Goal: Task Accomplishment & Management: Manage account settings

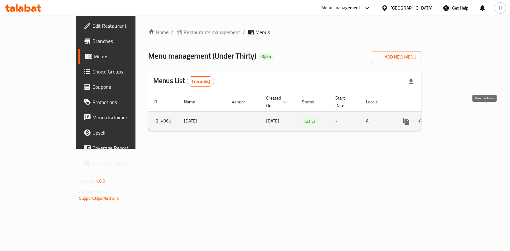
click at [456, 118] on icon "enhanced table" at bounding box center [452, 122] width 8 height 8
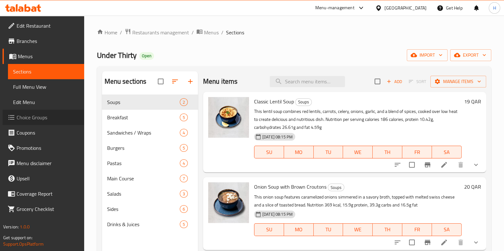
click at [18, 121] on span "Choice Groups" at bounding box center [48, 118] width 62 height 8
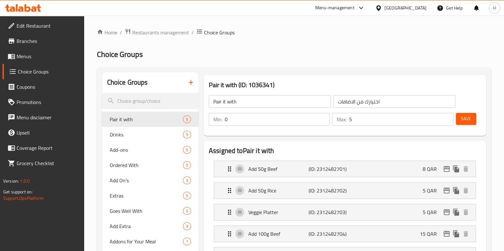
click at [189, 83] on icon "button" at bounding box center [191, 83] width 8 height 8
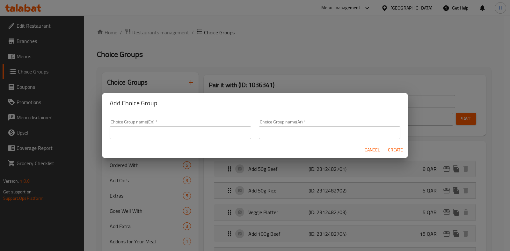
click at [381, 148] on button "Cancel" at bounding box center [372, 150] width 20 height 12
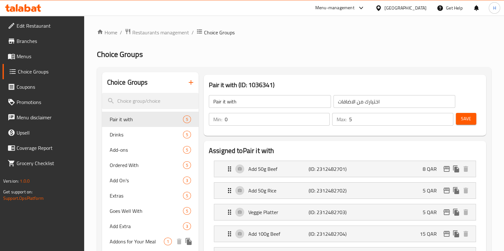
drag, startPoint x: 127, startPoint y: 120, endPoint x: 138, endPoint y: 236, distance: 116.9
click at [138, 238] on div "Pair it with 5 Drinks 5 Add-ons 5 Ordered With 5 Add On's 3 Extras 5 Goes Well …" at bounding box center [150, 204] width 97 height 184
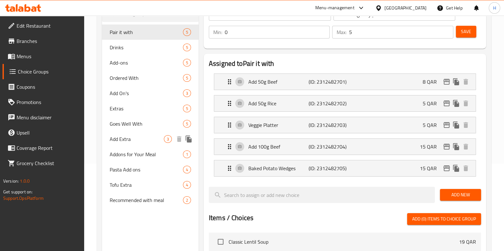
scroll to position [79, 0]
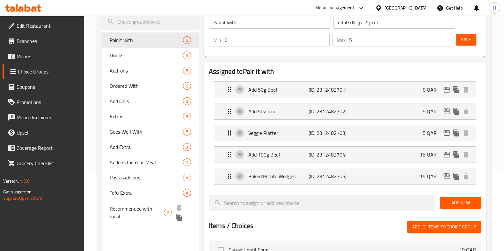
drag, startPoint x: 118, startPoint y: 52, endPoint x: 134, endPoint y: 203, distance: 151.2
click at [134, 203] on div "Pair it with 5 Drinks 5 Add-ons 5 Ordered With 5 Add On's 3 Extras 5 Goes Well …" at bounding box center [150, 129] width 97 height 192
drag, startPoint x: 121, startPoint y: 54, endPoint x: 142, endPoint y: 236, distance: 183.8
click at [141, 238] on div "Choice Groups Pair it with 5 Drinks 5 Add-ons 5 Ordered With 5 Add On's 3 Extra…" at bounding box center [150, 217] width 97 height 448
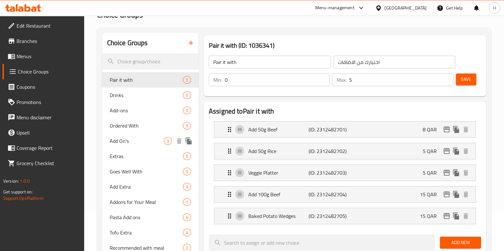
scroll to position [0, 0]
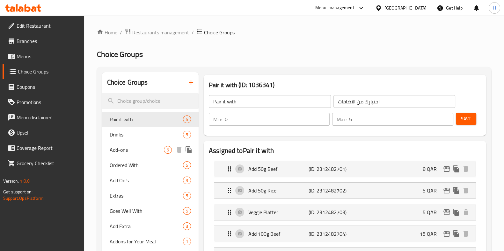
drag, startPoint x: 121, startPoint y: 131, endPoint x: 123, endPoint y: 144, distance: 13.6
click at [124, 148] on div "Pair it with 5 Drinks 5 Add-ons 5 Ordered With 5 Add On's 3 Extras 5 Goes Well …" at bounding box center [150, 204] width 97 height 184
drag, startPoint x: 127, startPoint y: 136, endPoint x: 141, endPoint y: 184, distance: 49.6
click at [141, 184] on div "Pair it with 5 Drinks 5 Add-ons 5 Ordered With 5 Add On's 3 Extras 5 Goes Well …" at bounding box center [150, 204] width 97 height 184
click at [30, 58] on span "Menus" at bounding box center [48, 57] width 62 height 8
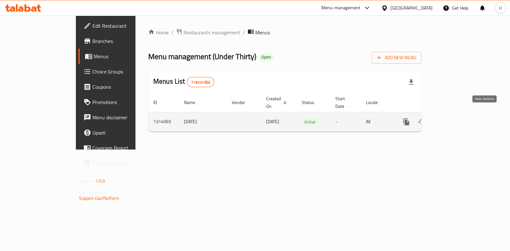
click at [460, 118] on link "enhanced table" at bounding box center [452, 121] width 15 height 15
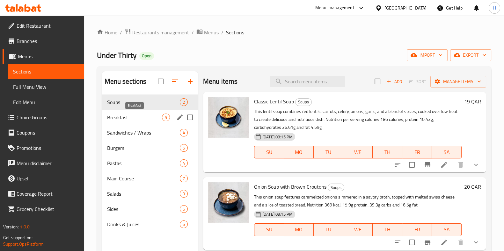
click at [116, 117] on span "Breakfast" at bounding box center [134, 118] width 55 height 8
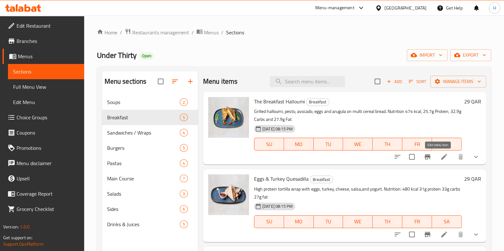
click at [440, 160] on icon at bounding box center [444, 157] width 8 height 8
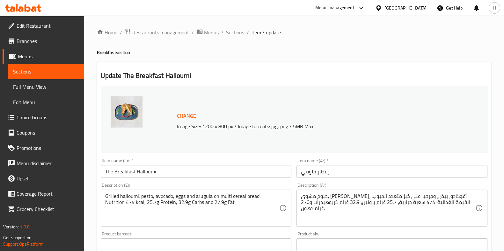
click at [238, 31] on span "Sections" at bounding box center [235, 33] width 18 height 8
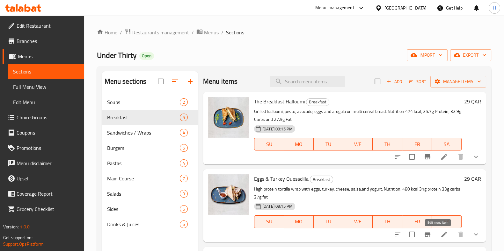
click at [440, 236] on icon at bounding box center [444, 235] width 8 height 8
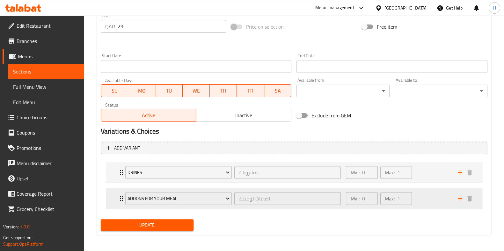
scroll to position [244, 0]
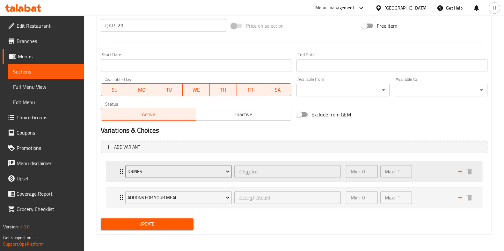
drag, startPoint x: 186, startPoint y: 170, endPoint x: 183, endPoint y: 172, distance: 3.9
click at [183, 172] on span "Drinks" at bounding box center [178, 172] width 102 height 8
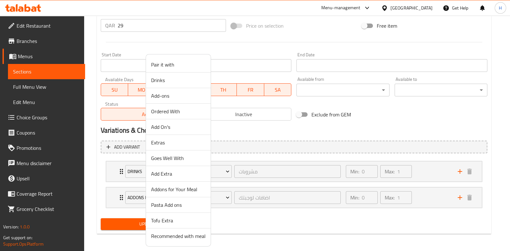
click at [265, 227] on div at bounding box center [255, 125] width 510 height 251
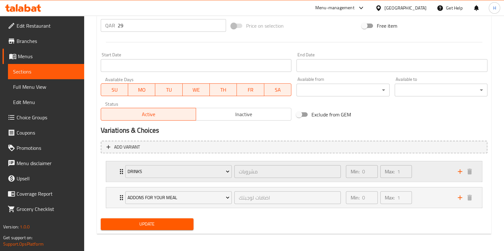
click at [121, 170] on div "Drinks مشروبات ​" at bounding box center [232, 172] width 223 height 20
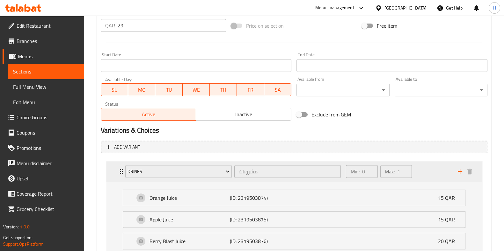
click at [121, 170] on div "Drinks مشروبات ​" at bounding box center [232, 172] width 223 height 20
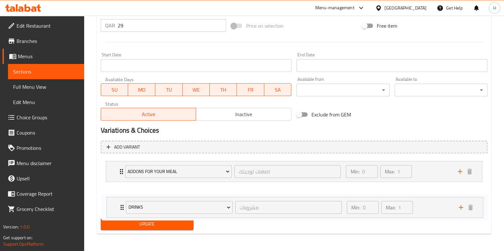
drag, startPoint x: 121, startPoint y: 170, endPoint x: 120, endPoint y: 203, distance: 33.5
click at [122, 206] on div "Drinks مشروبات ​ Min: 0 ​ Max: 1 ​ Orange Juice (ID: 2319503874) 15 QAR Name (E…" at bounding box center [294, 185] width 387 height 52
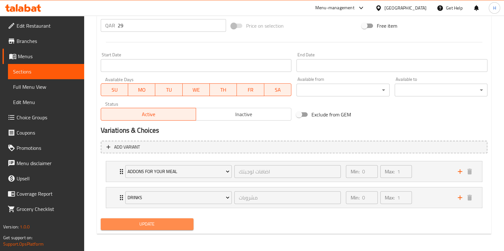
click at [150, 226] on span "Update" at bounding box center [147, 225] width 83 height 8
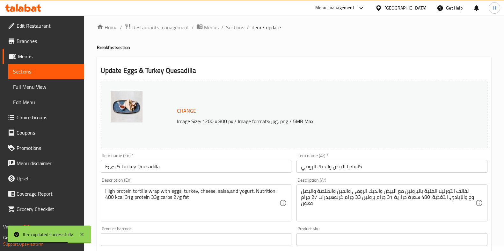
scroll to position [0, 0]
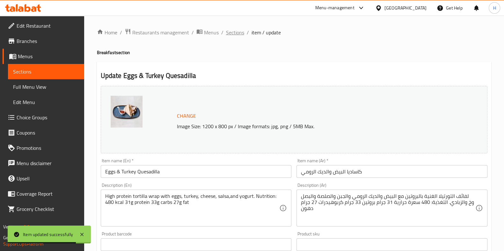
click at [230, 30] on span "Sections" at bounding box center [235, 33] width 18 height 8
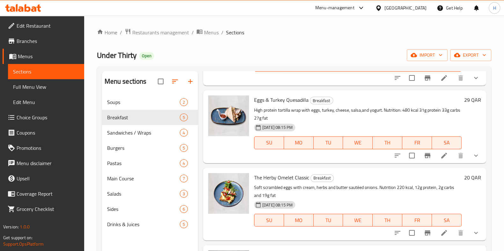
scroll to position [79, 0]
click at [441, 234] on icon at bounding box center [444, 233] width 6 height 6
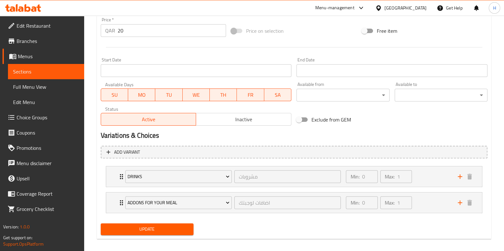
scroll to position [244, 0]
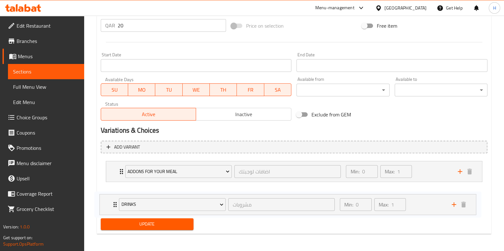
drag, startPoint x: 120, startPoint y: 173, endPoint x: 114, endPoint y: 208, distance: 35.6
click at [114, 208] on div "Drinks مشروبات ​ Min: 0 ​ Max: 1 ​ Orange Juice (ID: 2319503874) 15 QAR Name (E…" at bounding box center [294, 185] width 387 height 52
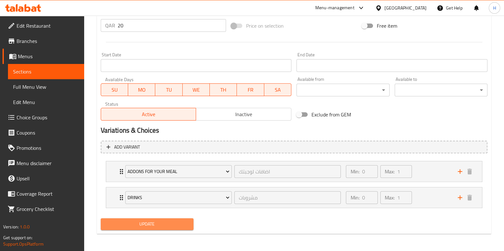
click at [133, 223] on span "Update" at bounding box center [147, 225] width 83 height 8
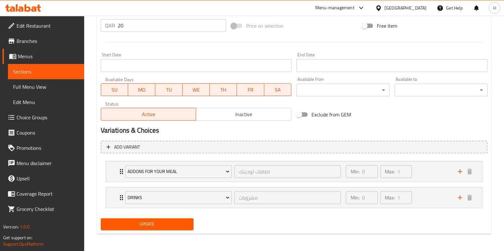
click at [174, 223] on span "Update" at bounding box center [147, 225] width 83 height 8
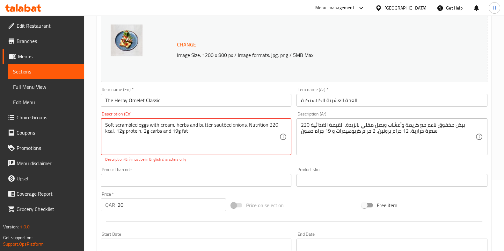
click at [142, 131] on textarea "Soft scrambled eggs with cream, herbs and butter sautéed onions. Nutrition 220 …" at bounding box center [192, 137] width 174 height 30
click at [248, 123] on textarea "Soft scrambled eggs with cream, herbs and butter sautéed onions. Nutrition 220 …" at bounding box center [192, 137] width 174 height 30
click at [165, 146] on textarea "Soft scrambled eggs with cream, herbs and butter sautéed onions.Nutrition 220 k…" at bounding box center [192, 137] width 174 height 30
click at [105, 124] on textarea "Soft scrambled eggs with cream, herbs and butter sautéed onions.Nutrition 220 k…" at bounding box center [192, 137] width 174 height 30
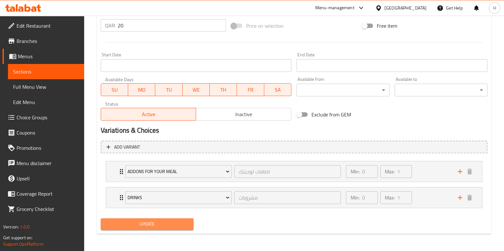
click at [165, 221] on span "Update" at bounding box center [147, 225] width 83 height 8
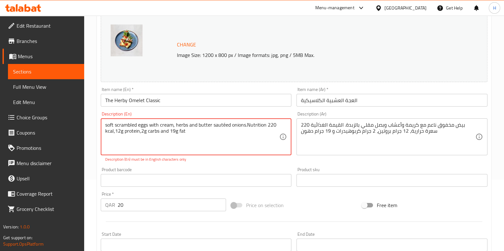
click at [225, 125] on textarea "soft scrambled eggs with cream, herbs and butter sautéed onions.Nutrition 220 k…" at bounding box center [192, 137] width 174 height 30
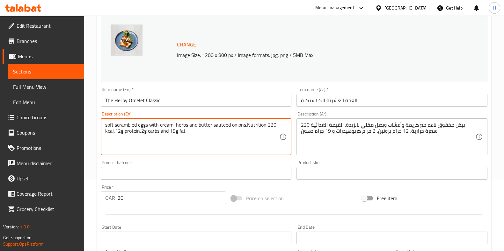
drag, startPoint x: 106, startPoint y: 126, endPoint x: 110, endPoint y: 126, distance: 3.8
click at [110, 126] on textarea "soft scrambled eggs with cream, herbs and butter sauteed onions.Nutrition 220 k…" at bounding box center [192, 137] width 174 height 30
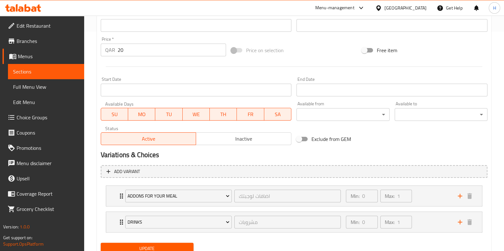
scroll to position [244, 0]
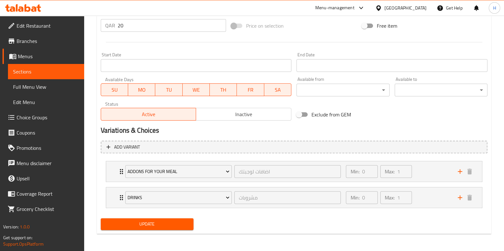
type textarea "Soft scrambled eggs with cream, herbs and butter sauteed onions.Nutrition 220 k…"
click at [149, 222] on span "Update" at bounding box center [147, 225] width 83 height 8
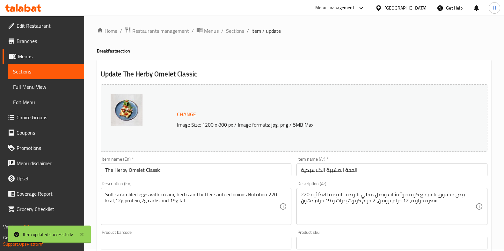
scroll to position [0, 0]
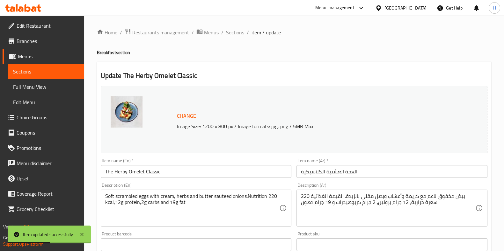
click at [234, 34] on span "Sections" at bounding box center [235, 33] width 18 height 8
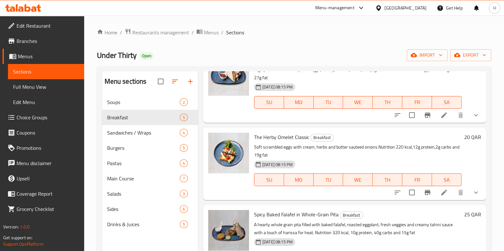
scroll to position [160, 0]
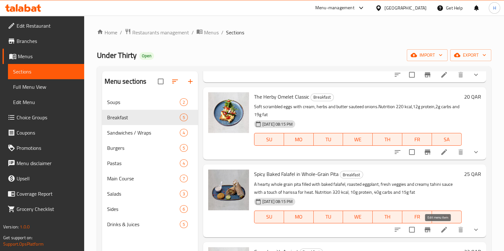
click at [440, 228] on icon at bounding box center [444, 230] width 8 height 8
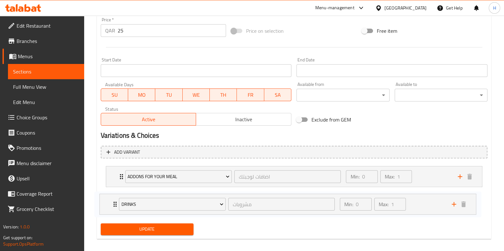
scroll to position [244, 0]
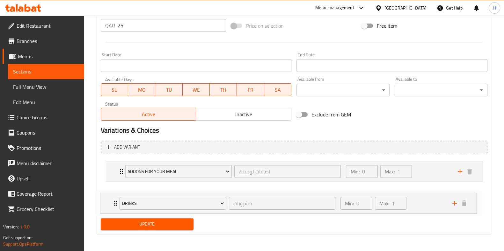
drag, startPoint x: 121, startPoint y: 178, endPoint x: 117, endPoint y: 205, distance: 27.1
click at [116, 206] on div "Drinks مشروبات ​ Min: 0 ​ Max: 1 ​ Orange Juice (ID: 2319503874) 15 QAR Name (E…" at bounding box center [294, 185] width 387 height 52
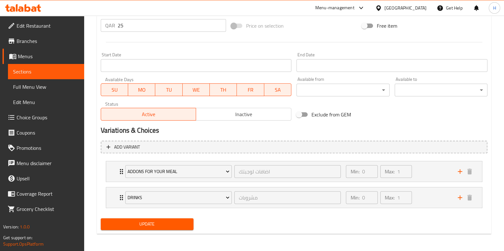
click at [127, 221] on span "Update" at bounding box center [147, 225] width 83 height 8
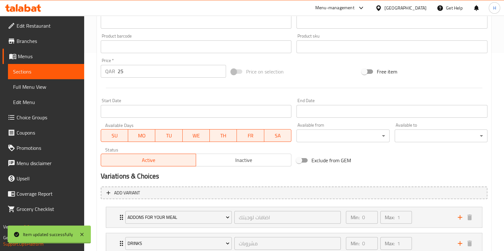
scroll to position [5, 0]
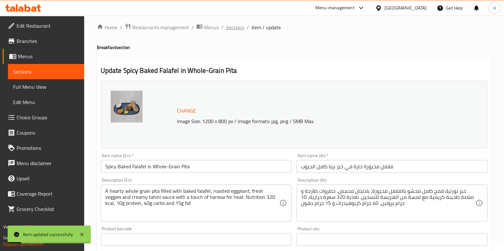
click at [233, 26] on span "Sections" at bounding box center [235, 28] width 18 height 8
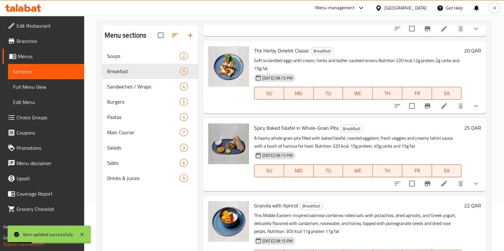
scroll to position [89, 0]
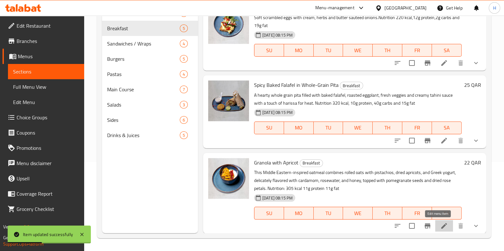
click at [440, 223] on icon at bounding box center [444, 226] width 8 height 8
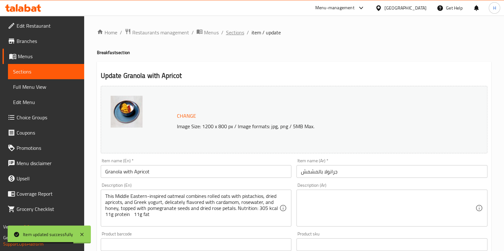
click at [232, 36] on span "Sections" at bounding box center [235, 33] width 18 height 8
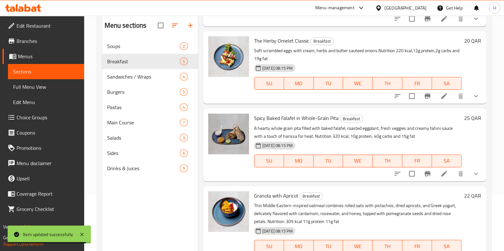
scroll to position [89, 0]
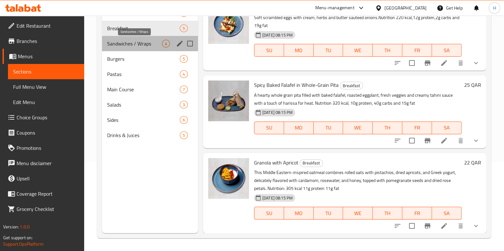
click at [141, 45] on span "Sandwiches / Wraps" at bounding box center [134, 44] width 55 height 8
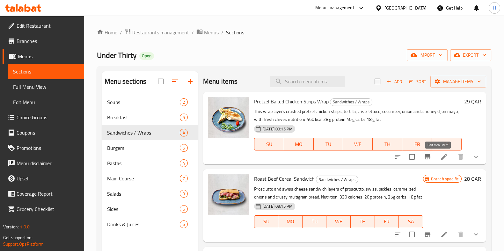
click at [440, 158] on icon at bounding box center [444, 157] width 8 height 8
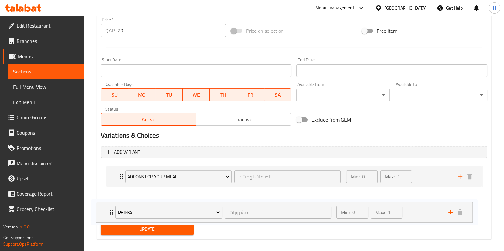
scroll to position [244, 0]
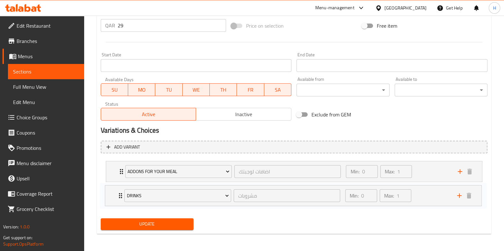
drag, startPoint x: 117, startPoint y: 187, endPoint x: 120, endPoint y: 198, distance: 11.1
click at [120, 198] on div "Drinks مشروبات ​ Min: 0 ​ Max: 1 ​ Orange Juice (ID: 2319503874) 15 QAR Name (E…" at bounding box center [294, 185] width 387 height 52
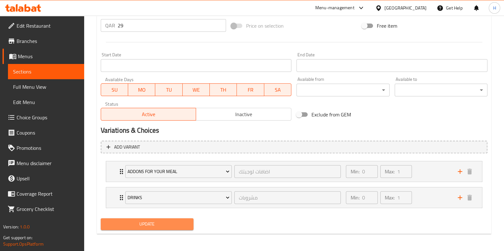
click at [139, 227] on span "Update" at bounding box center [147, 225] width 83 height 8
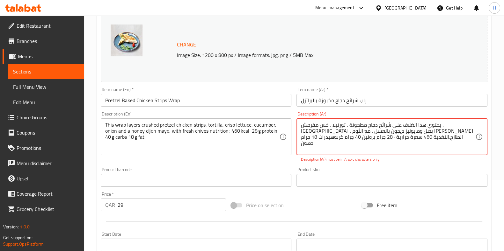
click at [370, 148] on textarea "يحتوي هذا الغلاف على شرائح دجاج مطحونة ، تورتيلا ، خس مقرمش ، [GEOGRAPHIC_DATA]…" at bounding box center [388, 137] width 174 height 30
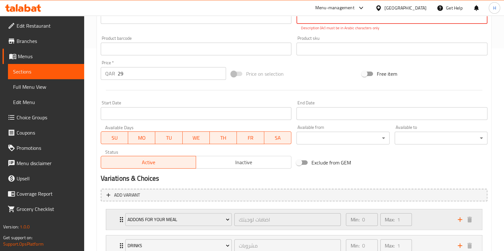
scroll to position [251, 0]
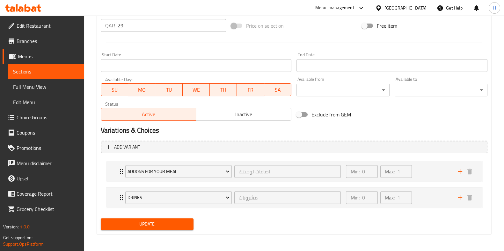
click at [179, 221] on span "Update" at bounding box center [147, 225] width 83 height 8
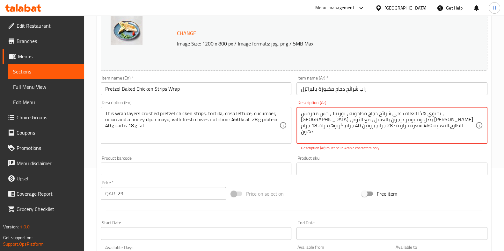
click at [354, 113] on textarea "يحتوي هذا الغلاف على شرائح دجاج مطحونة ، تورتيلا ، خس مقرمش ، [GEOGRAPHIC_DATA]…" at bounding box center [388, 126] width 174 height 30
click at [352, 115] on textarea "يحتوي هذا الغلاف على شرائح دجاج مطحونة ، تورتيلا ، خس مقرمش ، [GEOGRAPHIC_DATA]…" at bounding box center [388, 126] width 174 height 30
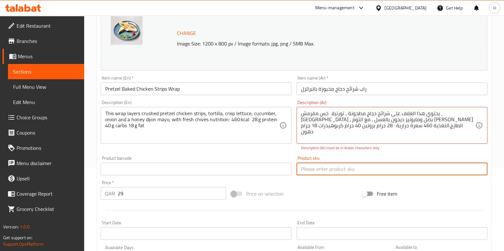
click at [384, 163] on input "text" at bounding box center [391, 169] width 191 height 13
click at [387, 154] on div "Product sku Product sku" at bounding box center [392, 166] width 196 height 25
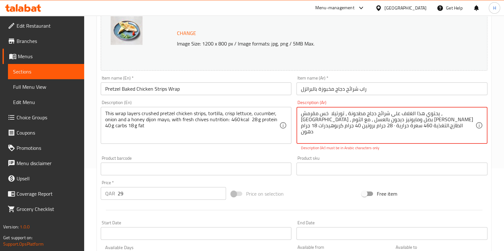
drag, startPoint x: 393, startPoint y: 128, endPoint x: 351, endPoint y: 115, distance: 43.7
click at [351, 115] on textarea "يحتوي هذا الغلاف على شرائح دجاج مطحونة ، تورتيلا خس مقرمش ، [GEOGRAPHIC_DATA] ،…" at bounding box center [388, 126] width 174 height 30
click at [370, 112] on textarea "يحتوي هذا الغلاف على شرائح دجاج مطحونة ، تورتيلا خس مقرمش ، [GEOGRAPHIC_DATA] ،…" at bounding box center [388, 126] width 174 height 30
drag, startPoint x: 371, startPoint y: 112, endPoint x: 307, endPoint y: 131, distance: 66.7
click at [307, 131] on textarea "يحتوي هذا الغلاف على شرائح دجاج مطحونة ، تورتيلا خس مقرمش ، [GEOGRAPHIC_DATA] ،…" at bounding box center [388, 126] width 174 height 30
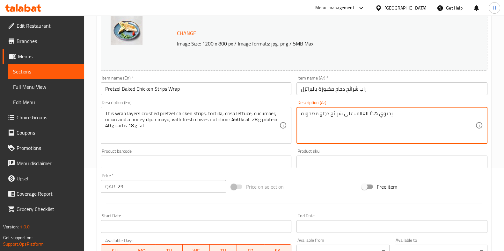
click at [328, 180] on div "Price on selection" at bounding box center [293, 186] width 131 height 17
drag, startPoint x: 397, startPoint y: 118, endPoint x: 280, endPoint y: 116, distance: 116.6
click at [322, 122] on textarea "يحتوي هذا الغلاف على شرائح دجاج مطحونة" at bounding box center [388, 126] width 174 height 30
click at [300, 116] on div "يحتوي هذا الغلاف على شرائح دجاج مطحونة Description (Ar)" at bounding box center [391, 125] width 191 height 37
click at [315, 119] on textarea "يحتوي هذا الغلاف على شرائح دجاج مطحونة" at bounding box center [388, 126] width 174 height 30
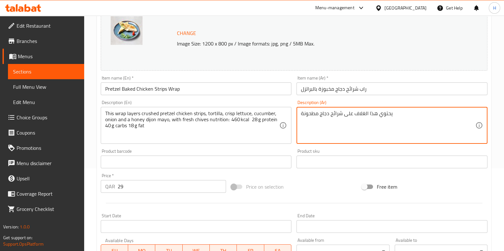
paste textarea "، تورتيلا خس مقرمش ، [GEOGRAPHIC_DATA] ، بصل و[PERSON_NAME] بالعسل ، مع الثوم […"
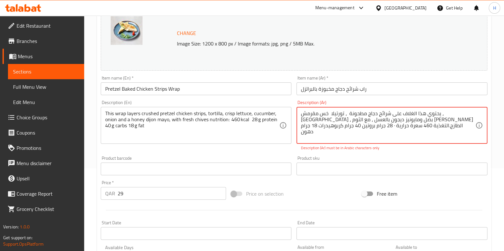
click at [367, 113] on textarea "يحتوي هذا الغلاف على شرائح دجاج مطحونة ، تورتيلا خس مقرمش ، [GEOGRAPHIC_DATA] ،…" at bounding box center [388, 126] width 174 height 30
click at [331, 119] on textarea "يحتوي هذا الغلاف على شرائح دجاج مطحونة تورتيلا خس مقرمش خيار بصل ومايونيز ديجون…" at bounding box center [388, 126] width 174 height 30
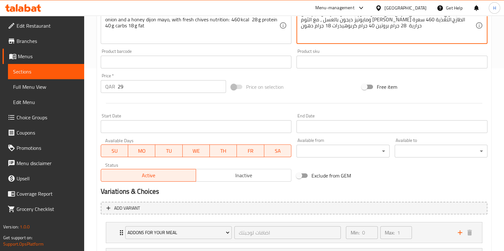
scroll to position [244, 0]
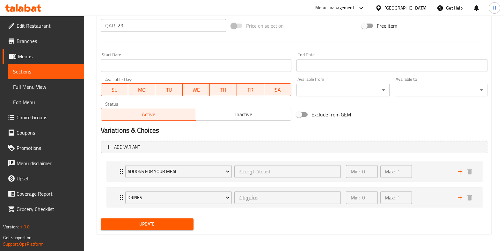
type textarea "يحتوي هذا الغلاف على شرائح دجاج مطحونة تورتيلا خس مقرمش خيار بصل ومايونيز ديجون…"
click at [165, 217] on div "Update" at bounding box center [147, 224] width 98 height 17
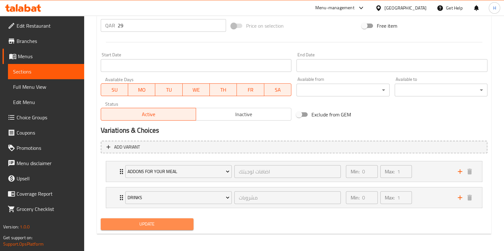
click at [167, 222] on span "Update" at bounding box center [147, 225] width 83 height 8
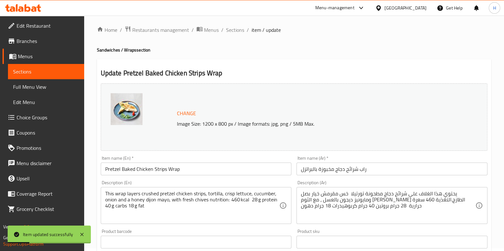
scroll to position [0, 0]
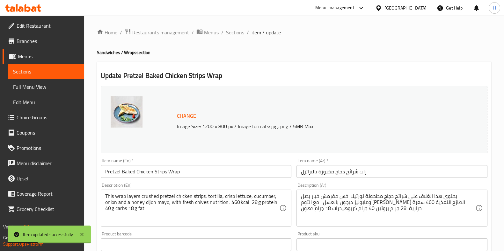
click at [240, 29] on span "Sections" at bounding box center [235, 33] width 18 height 8
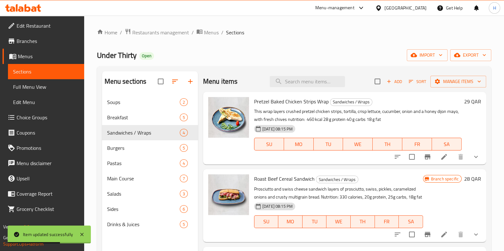
scroll to position [91, 0]
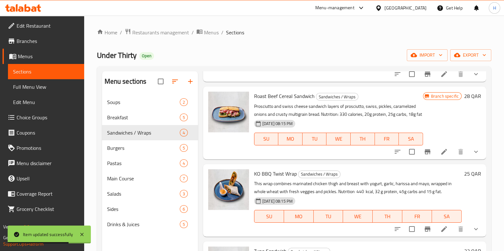
click at [441, 153] on icon at bounding box center [444, 152] width 6 height 6
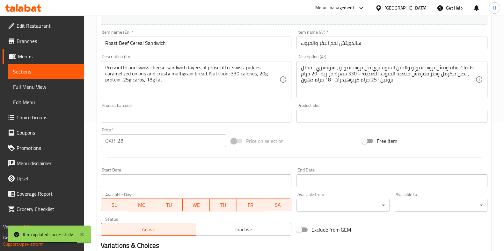
scroll to position [244, 0]
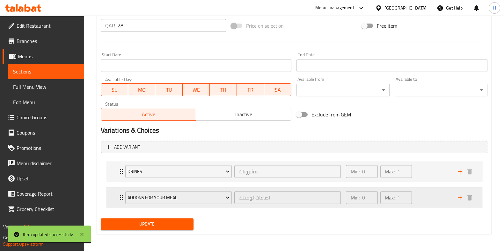
drag, startPoint x: 125, startPoint y: 172, endPoint x: 118, endPoint y: 201, distance: 30.3
click at [118, 203] on div "Drinks مشروبات ​ Min: 0 ​ Max: 1 ​ Orange Juice (ID: 2319503874) 15 QAR Name (E…" at bounding box center [294, 185] width 387 height 52
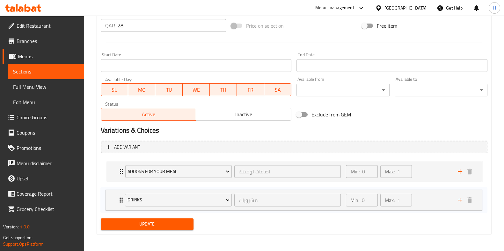
drag, startPoint x: 120, startPoint y: 171, endPoint x: 119, endPoint y: 195, distance: 23.6
click at [120, 198] on div "Drinks مشروبات ​ Min: 0 ​ Max: 1 ​ Orange Juice (ID: 2319503874) 15 QAR Name (E…" at bounding box center [294, 185] width 387 height 52
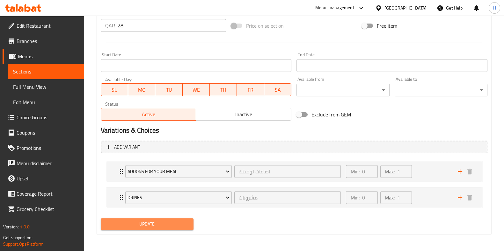
drag, startPoint x: 130, startPoint y: 227, endPoint x: 133, endPoint y: 226, distance: 3.3
click at [132, 226] on span "Update" at bounding box center [147, 225] width 83 height 8
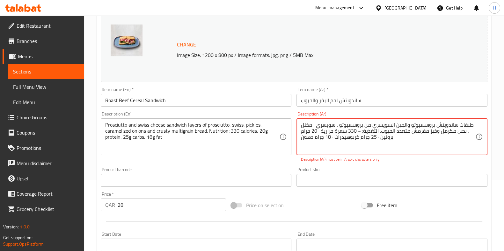
click at [332, 137] on textarea "طبقات ساندويتش بروسسيوتو والجبن السويسري من بروسسيوتو ، سويسري ، مخلل ، بصل مكر…" at bounding box center [388, 137] width 174 height 30
click at [331, 137] on textarea "طبقات ساندويتش بروسسيوتو والجبن السويسري من بروسسيوتو ، سويسري ، مخلل ، بصل مكر…" at bounding box center [388, 137] width 174 height 30
click at [318, 131] on textarea "طبقات ساندويتش بروسسيوتو والجبن السويسري من بروسسيوتو ، سويسري ، مخلل ، بصل مكر…" at bounding box center [388, 137] width 174 height 30
click at [300, 124] on div "طبقات ساندويتش بروسسيوتو والجبن السويسري من بروسسيوتو ، سويسري ، مخلل ، بصل مكر…" at bounding box center [391, 137] width 191 height 37
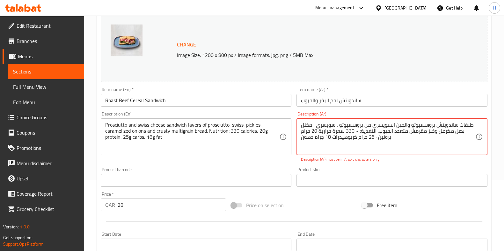
drag, startPoint x: 315, startPoint y: 125, endPoint x: 311, endPoint y: 126, distance: 3.9
click at [312, 125] on textarea "طبقات ساندويتش بروسسيوتو والجبن السويسري من بروسسيوتو ، سويسري ، مخلل بصل مكرمل…" at bounding box center [388, 137] width 174 height 30
drag, startPoint x: 359, startPoint y: 130, endPoint x: 355, endPoint y: 131, distance: 4.3
click at [355, 131] on textarea "طبقات ساندويتش بروسسيوتو والجبن السويسري من بروسسيوتو ، سويسري مخلل بصل مكرمل و…" at bounding box center [388, 137] width 174 height 30
drag, startPoint x: 335, startPoint y: 126, endPoint x: 330, endPoint y: 127, distance: 4.9
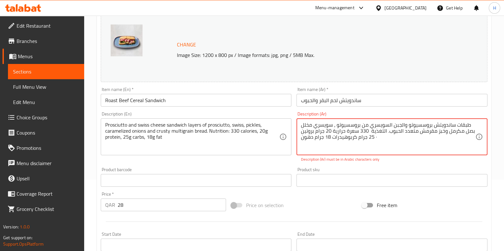
click at [331, 127] on textarea "طبقات ساندويتش بروسسيوتو والجبن السويسري من بروسسيوتو ، سويسري مخلل بصل مكرمل و…" at bounding box center [388, 137] width 174 height 30
drag, startPoint x: 302, startPoint y: 132, endPoint x: 298, endPoint y: 133, distance: 4.3
click at [298, 133] on div "طبقات ساندويتش بروسسيوتو والجبن السويسري من بروسسيوتو سويسري مخلل بصل مكرمل وخب…" at bounding box center [391, 137] width 191 height 37
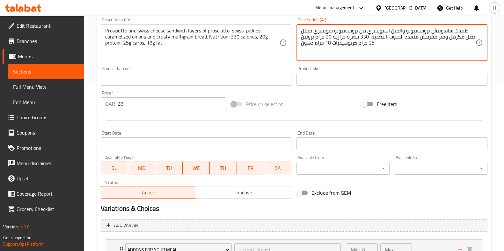
scroll to position [244, 0]
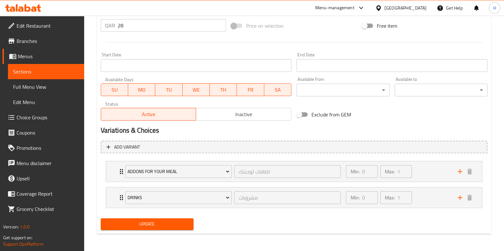
type textarea "طبقات ساندويتش بروسسيوتو والجبن السويسري من بروسسيوتو سويسري مخلل بصل مكرمل وخب…"
click at [158, 228] on button "Update" at bounding box center [147, 225] width 93 height 12
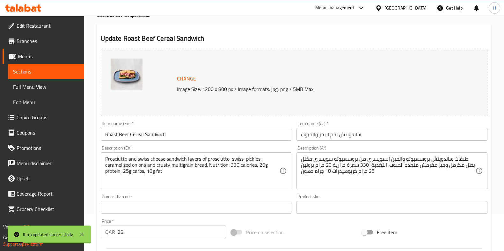
scroll to position [0, 0]
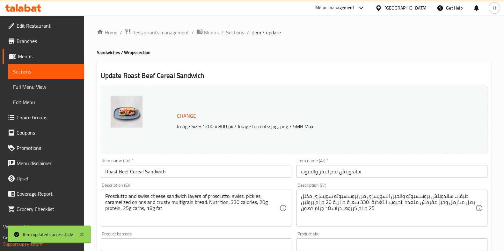
click at [235, 32] on span "Sections" at bounding box center [235, 33] width 18 height 8
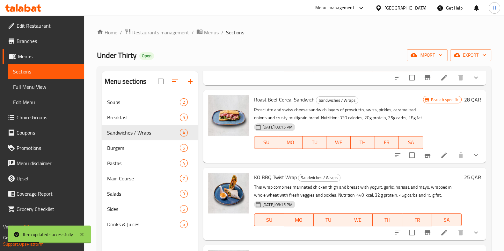
scroll to position [91, 0]
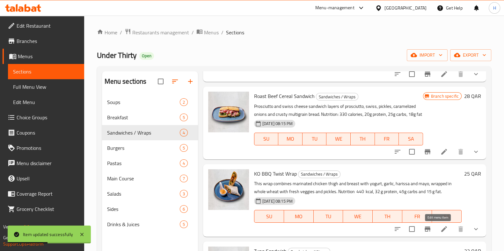
click at [440, 232] on icon at bounding box center [444, 230] width 8 height 8
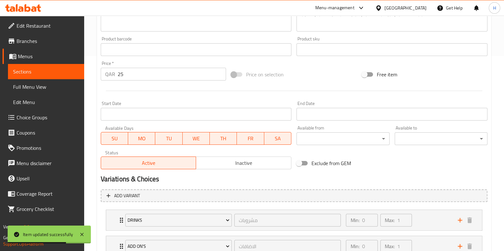
scroll to position [270, 0]
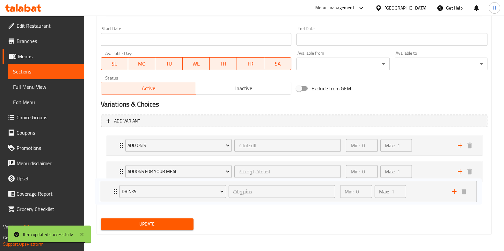
drag, startPoint x: 120, startPoint y: 145, endPoint x: 115, endPoint y: 193, distance: 48.4
click at [115, 193] on div "Drinks مشروبات ​ Min: 0 ​ Max: 1 ​ Orange Juice (ID: 2319503874) 15 QAR Name (E…" at bounding box center [294, 172] width 387 height 78
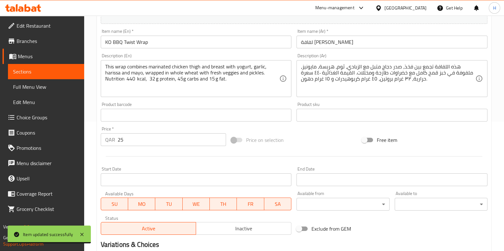
scroll to position [31, 0]
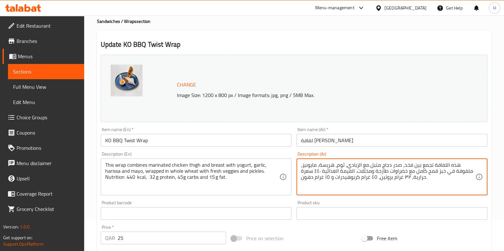
drag, startPoint x: 303, startPoint y: 166, endPoint x: 297, endPoint y: 166, distance: 5.4
click at [362, 165] on textarea "هذه اللفافة تجمع بين فخذ، صدر دجاج متبل مع الزبادي، ثوم، هريسة، مايونيز ملفوفة …" at bounding box center [388, 177] width 174 height 30
drag, startPoint x: 354, startPoint y: 165, endPoint x: 355, endPoint y: 168, distance: 3.9
click at [354, 168] on textarea "هذه اللفافة تجمع بين فخذ، صدر دجاج متبل مع الزبادي ثوم، هريسة، مايونيز ملفوفة ف…" at bounding box center [388, 177] width 174 height 30
click at [352, 165] on textarea "هذه اللفافة تجمع بين فخذ، صدر دجاج متبل مع الزبادي ثوم، هريسة، مايونيز ملفوفة ف…" at bounding box center [388, 177] width 174 height 30
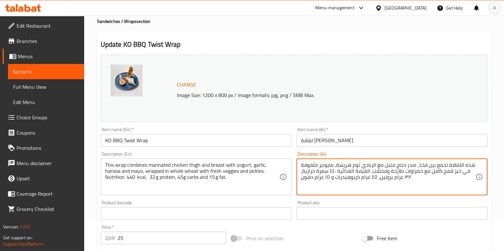
click at [335, 166] on textarea "هذه اللفافة تجمع بين فخذ، صدر دجاج متبل مع الزبادي ثوم هريسة، مايونيز ملفوفة في…" at bounding box center [388, 177] width 174 height 30
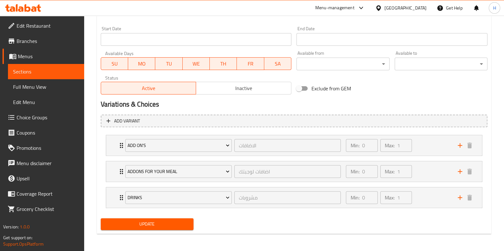
type textarea "هذه اللفافة تجمع بين فخذ، صدر دجاج متبل مع الزبادي ثوم هريسة مايونيز ملفوفة في …"
click at [141, 230] on div "Update" at bounding box center [147, 224] width 98 height 17
click at [150, 223] on span "Update" at bounding box center [147, 225] width 83 height 8
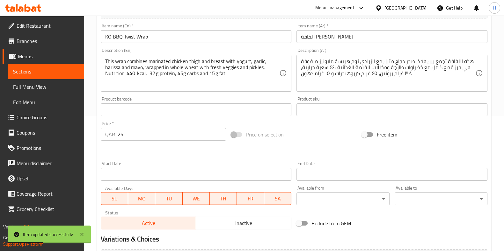
scroll to position [0, 0]
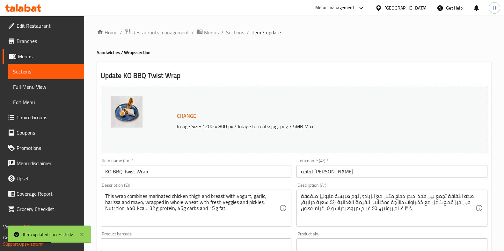
click at [234, 32] on span "Sections" at bounding box center [235, 33] width 18 height 8
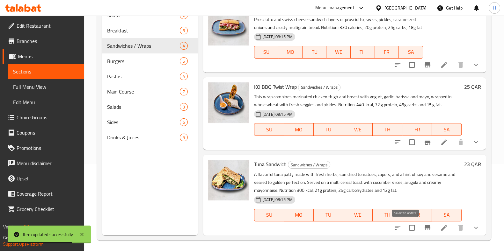
scroll to position [89, 0]
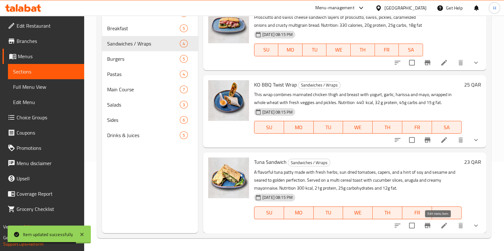
click at [441, 228] on icon at bounding box center [444, 226] width 6 height 6
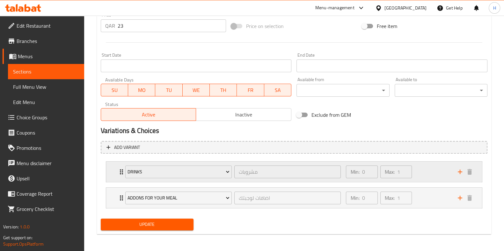
scroll to position [244, 0]
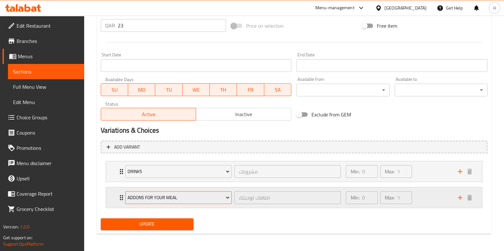
drag, startPoint x: 191, startPoint y: 174, endPoint x: 173, endPoint y: 197, distance: 28.4
click at [176, 207] on div "Drinks مشروبات ​ Min: 0 ​ Max: 1 ​ Orange Juice (ID: 2319503874) 15 QAR Name (E…" at bounding box center [294, 185] width 387 height 52
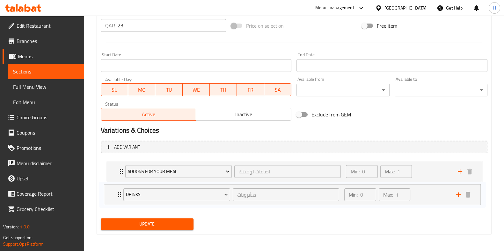
drag, startPoint x: 121, startPoint y: 170, endPoint x: 120, endPoint y: 200, distance: 30.3
click at [120, 200] on div "Drinks مشروبات ​ Min: 0 ​ Max: 1 ​ Orange Juice (ID: 2319503874) 15 QAR Name (E…" at bounding box center [294, 185] width 387 height 52
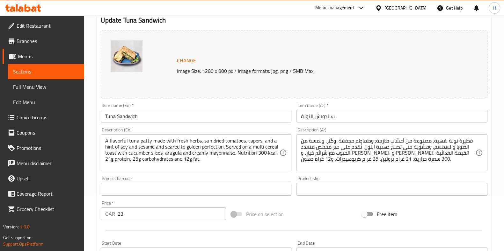
scroll to position [45, 0]
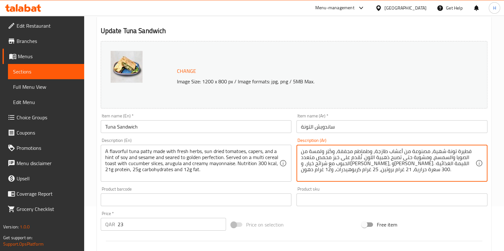
click at [337, 152] on textarea "فطيرة تونة شهية، مصنوعة من أعشاب طازجة، وطماطم مجففة، وكَبَر ولمسة من الصويا وا…" at bounding box center [388, 164] width 174 height 30
click at [432, 158] on textarea "فطيرة تونة شهية، مصنوعة من أعشاب طازجة، وطماطم مجففة وكَبَر ولمسة من الصويا وال…" at bounding box center [388, 164] width 174 height 30
click at [363, 158] on textarea "فطيرة تونة شهية، مصنوعة من أعشاب طازجة، وطماطم مجففة وكَبَر ولمسة من الصويا وال…" at bounding box center [388, 164] width 174 height 30
click at [426, 164] on textarea "فطيرة تونة شهية، مصنوعة من أعشاب طازجة، وطماطم مجففة وكَبَر ولمسة من الصويا وال…" at bounding box center [388, 164] width 174 height 30
click at [409, 164] on textarea "فطيرة تونة شهية، مصنوعة من أعشاب طازجة، وطماطم مجففة وكَبَر ولمسة من الصويا وال…" at bounding box center [388, 164] width 174 height 30
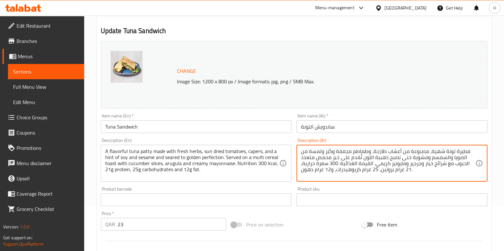
click at [380, 163] on textarea "فطيرة تونة شهية، مصنوعة من أعشاب طازجة، وطماطم مجففة وكَبَر ولمسة من الصويا وال…" at bounding box center [388, 164] width 174 height 30
click at [345, 163] on textarea "فطيرة تونة شهية، مصنوعة من أعشاب طازجة، وطماطم مجففة وكَبَر ولمسة من الصويا وال…" at bounding box center [388, 164] width 174 height 30
click at [379, 170] on textarea "فطيرة تونة شهية، مصنوعة من أعشاب طازجة، وطماطم مجففة وكَبَر ولمسة من الصويا وال…" at bounding box center [388, 164] width 174 height 30
click at [334, 168] on textarea "فطيرة تونة شهية، مصنوعة من أعشاب طازجة، وطماطم مجففة وكَبَر ولمسة من الصويا وال…" at bounding box center [388, 164] width 174 height 30
click at [308, 164] on textarea "فطيرة تونة شهية، مصنوعة من أعشاب طازجة، وطماطم مجففة وكَبَر ولمسة من الصويا وال…" at bounding box center [388, 164] width 174 height 30
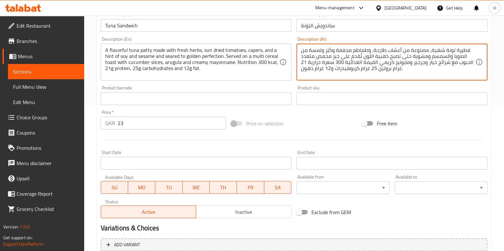
scroll to position [244, 0]
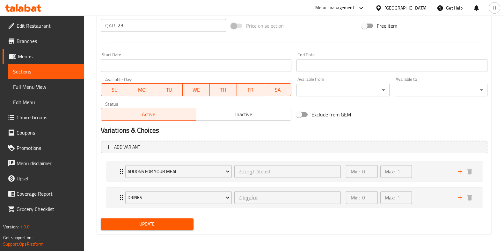
type textarea "فطيرة تونة شهية، مصنوعة من أعشاب طازجة، وطماطم مجففة وكَبَر ولمسة من الصويا وال…"
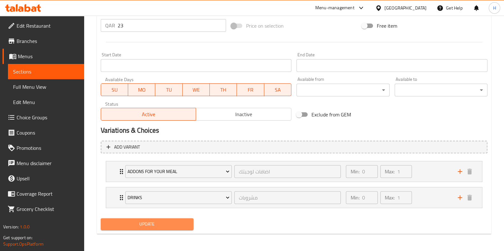
click at [126, 222] on span "Update" at bounding box center [147, 225] width 83 height 8
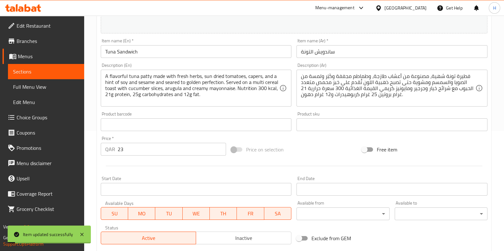
scroll to position [5, 0]
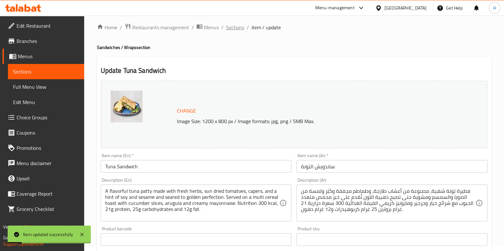
click at [236, 29] on span "Sections" at bounding box center [235, 28] width 18 height 8
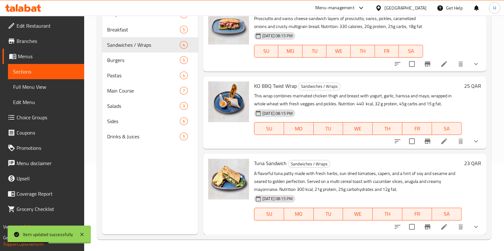
scroll to position [89, 0]
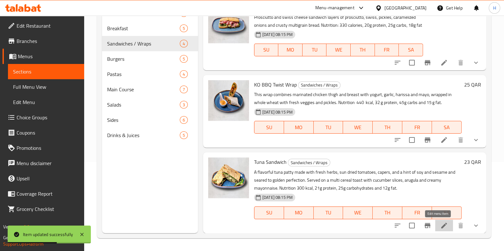
click at [441, 227] on icon at bounding box center [444, 226] width 6 height 6
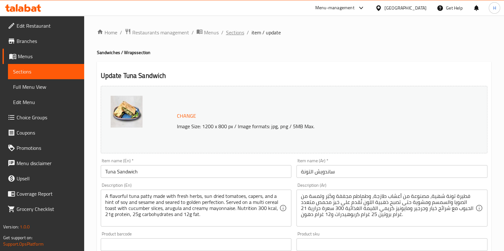
click at [233, 33] on span "Sections" at bounding box center [235, 33] width 18 height 8
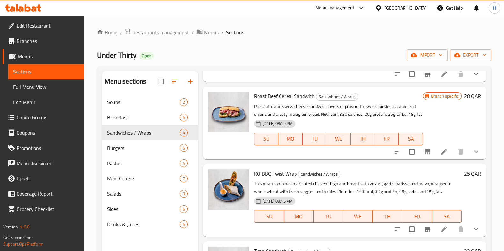
scroll to position [89, 0]
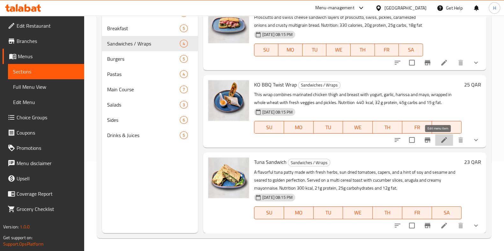
click at [441, 141] on icon at bounding box center [444, 140] width 6 height 6
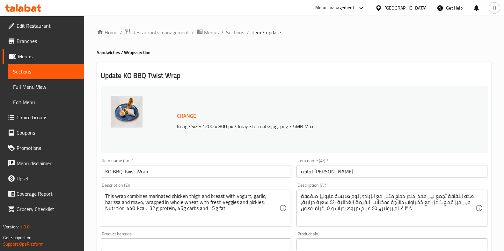
click at [239, 32] on span "Sections" at bounding box center [235, 33] width 18 height 8
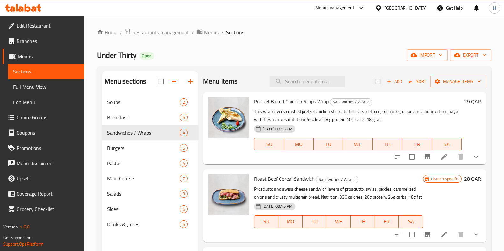
click at [437, 161] on li at bounding box center [444, 156] width 18 height 11
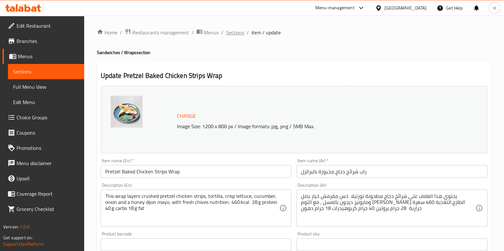
click at [233, 29] on span "Sections" at bounding box center [235, 33] width 18 height 8
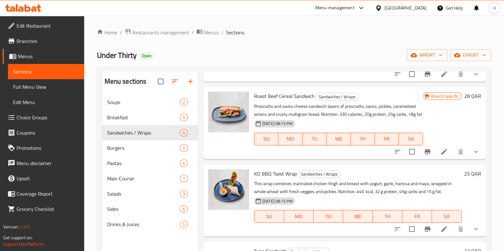
scroll to position [91, 0]
click at [440, 153] on icon at bounding box center [444, 152] width 8 height 8
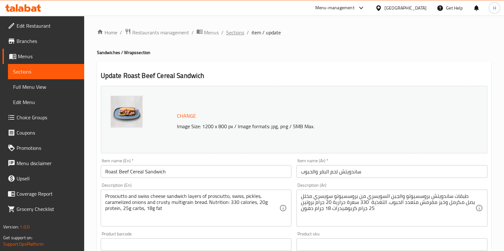
click at [233, 32] on span "Sections" at bounding box center [235, 33] width 18 height 8
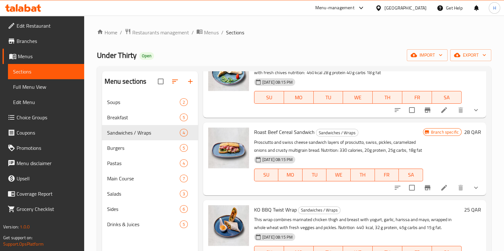
scroll to position [91, 0]
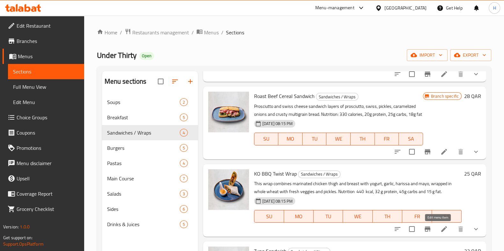
click at [441, 230] on icon at bounding box center [444, 230] width 6 height 6
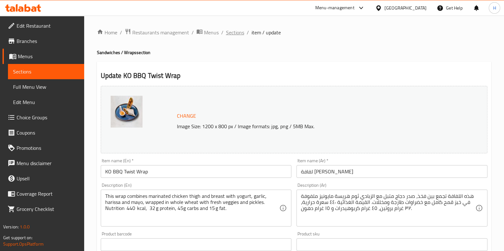
click at [235, 33] on span "Sections" at bounding box center [235, 33] width 18 height 8
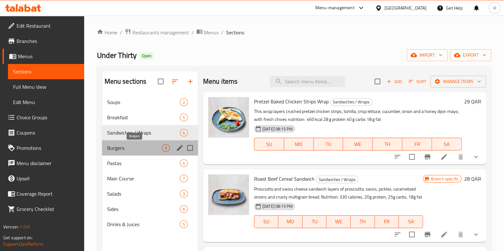
drag, startPoint x: 116, startPoint y: 148, endPoint x: 127, endPoint y: 144, distance: 12.1
click at [117, 148] on span "Burgers" at bounding box center [134, 148] width 55 height 8
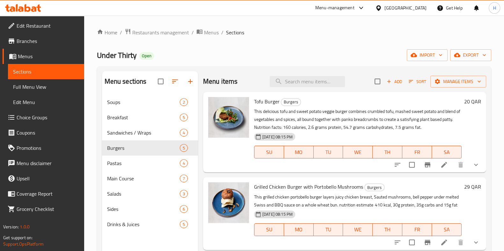
click at [436, 171] on div at bounding box center [437, 164] width 94 height 15
click at [441, 167] on icon at bounding box center [444, 165] width 6 height 6
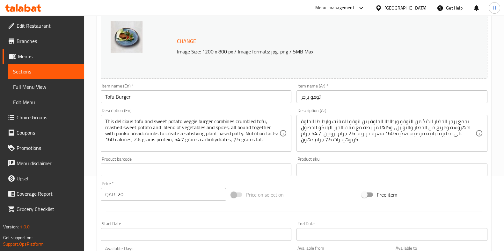
scroll to position [79, 0]
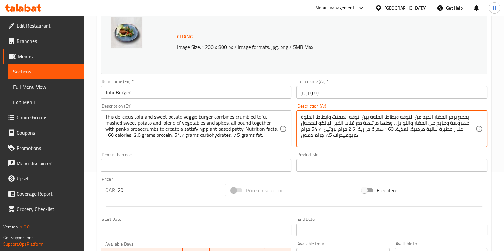
drag, startPoint x: 396, startPoint y: 122, endPoint x: 393, endPoint y: 122, distance: 3.8
click at [394, 129] on textarea "يجمع برجر الخضار الذيذ من التوفو وبطاطا الحلوة بين اتوفو المفتت وابطاطا الحلوة …" at bounding box center [388, 129] width 174 height 30
click at [351, 129] on textarea "يجمع برجر الخضار الذيذ من التوفو وبطاطا الحلوة بين اتوفو المفتت وابطاطا الحلوة …" at bounding box center [388, 129] width 174 height 30
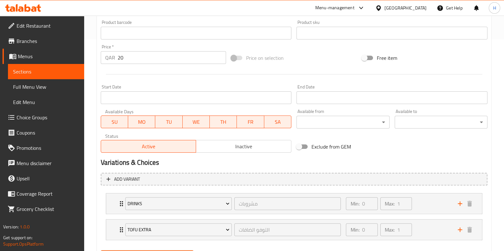
scroll to position [244, 0]
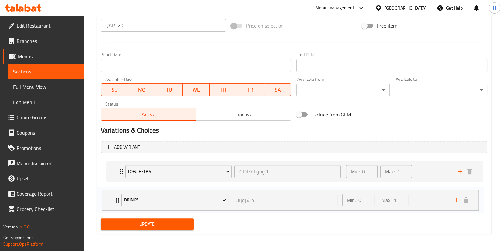
drag, startPoint x: 121, startPoint y: 171, endPoint x: 115, endPoint y: 197, distance: 26.1
click at [116, 199] on div "Drinks مشروبات ​ Min: 0 ​ Max: 1 ​ Orange Juice (ID: 2319503874) 15 QAR Name (E…" at bounding box center [294, 185] width 387 height 52
type textarea "يجمع برجر الخضار الذيذ من التوفو وبطاطا الحلوة بين اتوفو المفتت وابطاطا الحلوة …"
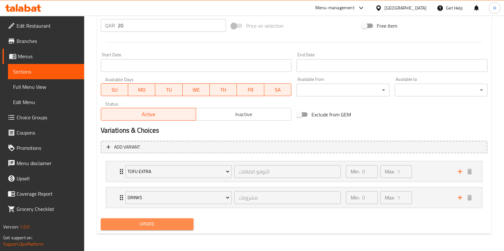
click at [131, 221] on span "Update" at bounding box center [147, 225] width 83 height 8
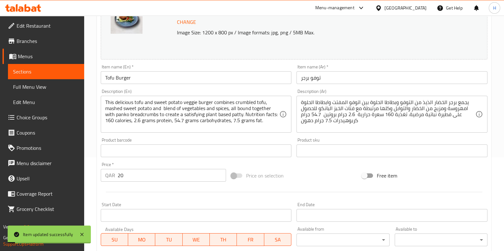
scroll to position [0, 0]
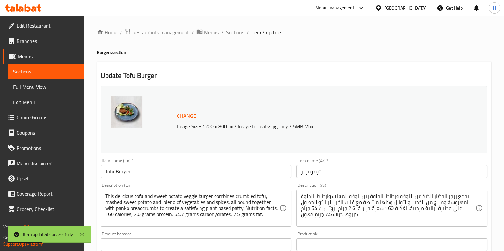
click at [239, 34] on span "Sections" at bounding box center [235, 33] width 18 height 8
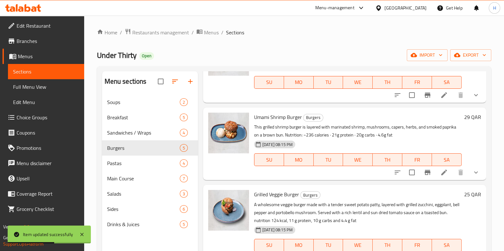
scroll to position [176, 0]
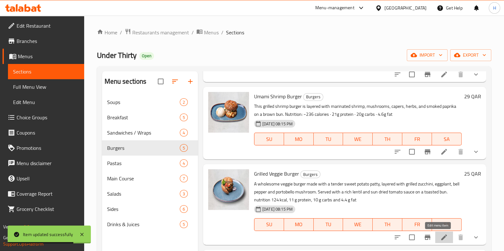
click at [440, 240] on icon at bounding box center [444, 238] width 8 height 8
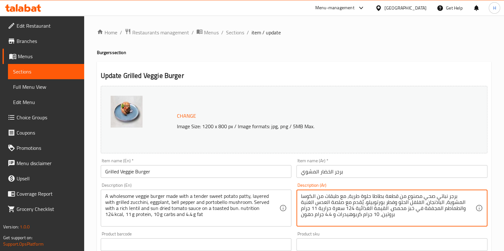
click at [390, 208] on textarea "برجر نباتي صحي مصنوع من قطعة بطاطا حلوة طرية، مع طبقات من الكوسا المشوية، الباذ…" at bounding box center [388, 208] width 174 height 30
click at [346, 196] on textarea "برجر نباتي صحي مصنوع من قطعة بطاطا حلوة طرية، مع طبقات من الكوسا المشوية، الباذ…" at bounding box center [388, 208] width 174 height 30
drag, startPoint x: 381, startPoint y: 215, endPoint x: 392, endPoint y: 223, distance: 13.7
click at [381, 216] on textarea "برجر نباتي صحي مصنوع من قطعة بطاطا حلوة طرية مع طبقات من الكوسا المشوية، الباذن…" at bounding box center [388, 208] width 174 height 30
drag, startPoint x: 379, startPoint y: 215, endPoint x: 382, endPoint y: 216, distance: 3.2
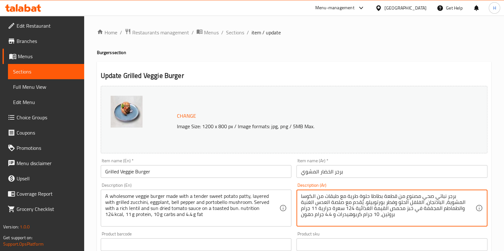
click at [382, 216] on textarea "برجر نباتي صحي مصنوع من قطعة بطاطا حلوة طرية مع طبقات من الكوسا المشوية، الباذن…" at bounding box center [388, 208] width 174 height 30
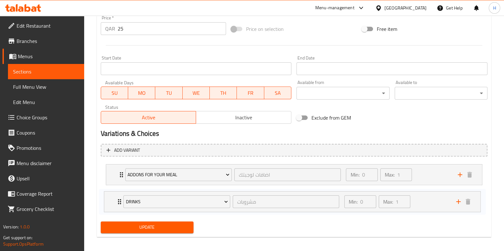
scroll to position [244, 0]
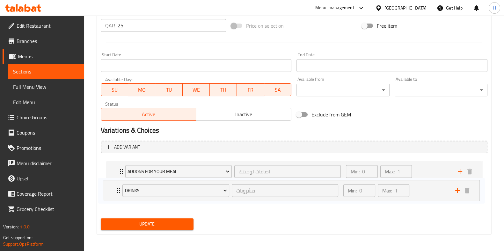
drag, startPoint x: 120, startPoint y: 178, endPoint x: 118, endPoint y: 193, distance: 16.1
click at [118, 193] on div "Drinks مشروبات ​ Min: 0 ​ Max: 1 ​ Orange Juice (ID: 2319503874) 15 QAR Name (E…" at bounding box center [294, 185] width 387 height 52
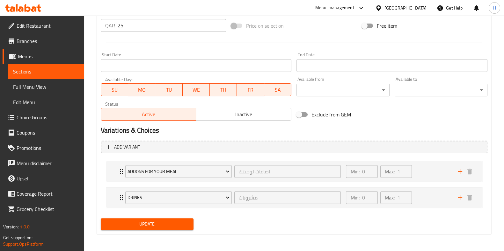
type textarea "برجر نباتي صحي مصنوع من قطعة بطاطا حلوة طرية مع طبقات من الكوسا المشوية، الباذن…"
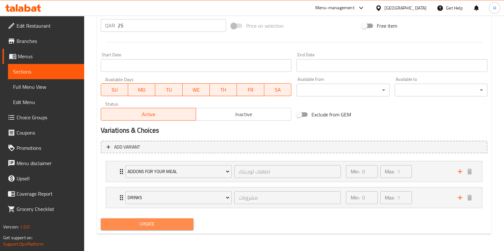
click at [152, 224] on span "Update" at bounding box center [147, 225] width 83 height 8
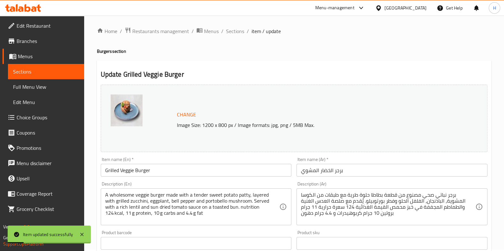
scroll to position [0, 0]
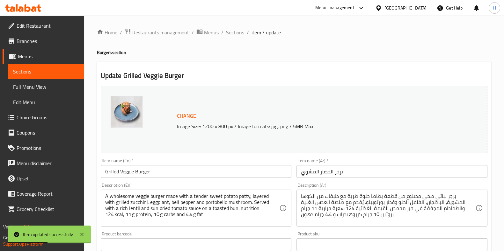
click at [236, 36] on span "Sections" at bounding box center [235, 33] width 18 height 8
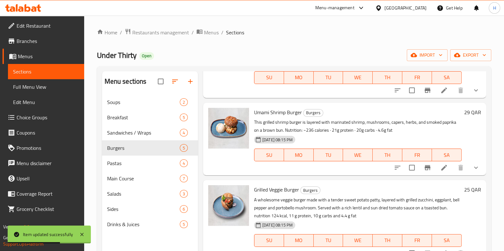
scroll to position [176, 0]
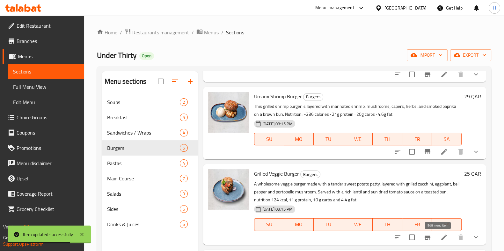
click at [441, 238] on icon at bounding box center [444, 238] width 6 height 6
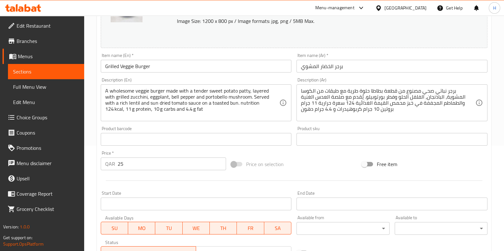
scroll to position [5, 0]
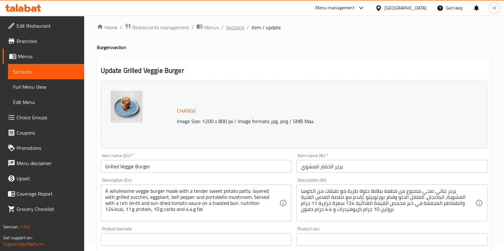
click at [234, 26] on span "Sections" at bounding box center [235, 28] width 18 height 8
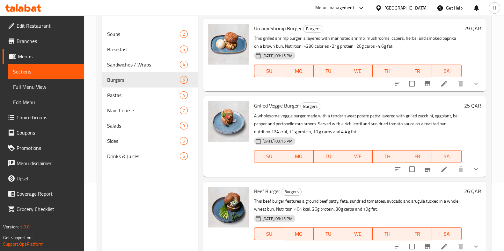
scroll to position [89, 0]
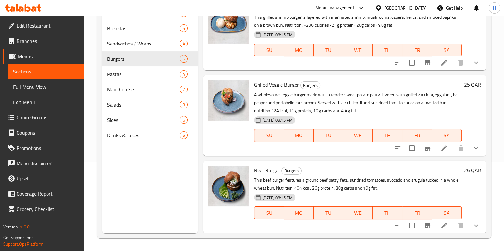
click at [440, 152] on icon at bounding box center [444, 149] width 8 height 8
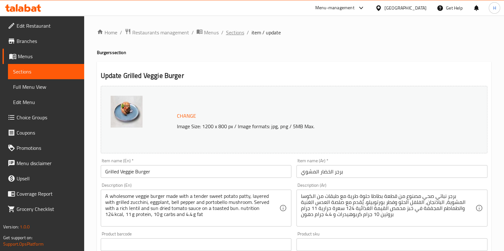
click at [229, 31] on span "Sections" at bounding box center [235, 33] width 18 height 8
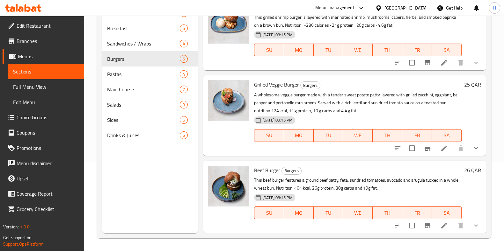
scroll to position [136, 0]
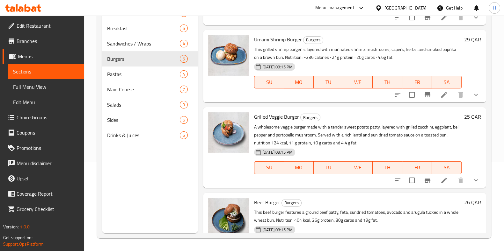
click at [441, 98] on icon at bounding box center [444, 95] width 6 height 6
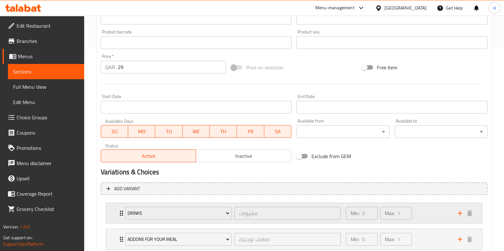
scroll to position [244, 0]
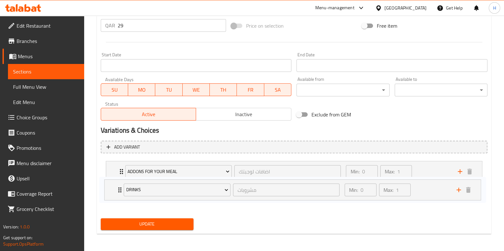
drag, startPoint x: 121, startPoint y: 171, endPoint x: 120, endPoint y: 192, distance: 21.1
click at [120, 192] on div "Drinks مشروبات ​ Min: 0 ​ Max: 1 ​ Orange Juice (ID: 2319503874) 15 QAR Name (E…" at bounding box center [294, 185] width 387 height 52
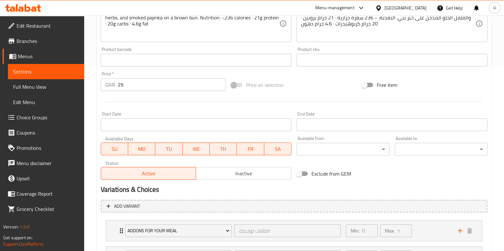
scroll to position [85, 0]
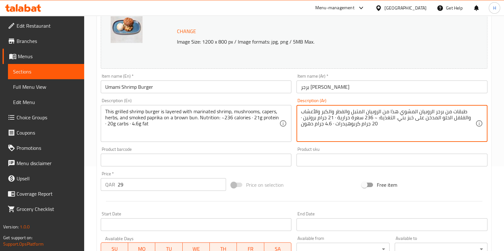
drag, startPoint x: 386, startPoint y: 119, endPoint x: 381, endPoint y: 119, distance: 5.4
click at [396, 119] on textarea "طبقات من برجر الروبيان المشوي هذا من الروبيان المتبل والفطر والكبر والأعشاب وال…" at bounding box center [388, 124] width 174 height 30
drag, startPoint x: 344, startPoint y: 118, endPoint x: 341, endPoint y: 118, distance: 3.5
click at [341, 118] on textarea "طبقات من برجر الروبيان المشوي هذا من الروبيان المتبل والفطر والكبر والأعشاب وال…" at bounding box center [388, 124] width 174 height 30
click at [308, 117] on textarea "طبقات من برجر الروبيان المشوي هذا من الروبيان المتبل والفطر والكبر والأعشاب وال…" at bounding box center [388, 124] width 174 height 30
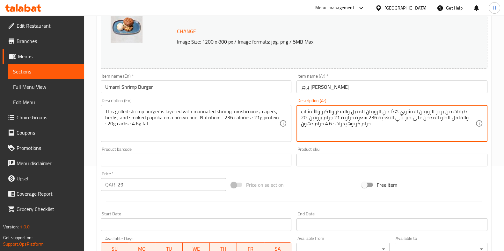
click at [332, 123] on textarea "طبقات من برجر الروبيان المشوي هذا من الروبيان المتبل والفطر والكبر والأعشاب وال…" at bounding box center [388, 124] width 174 height 30
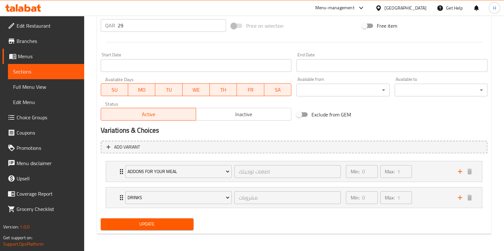
type textarea "طبقات من برجر الروبيان المشوي هذا من الروبيان المتبل والفطر والكبر والأعشاب وال…"
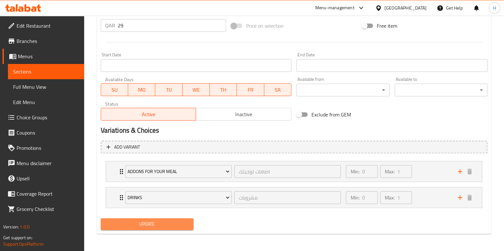
click at [164, 221] on span "Update" at bounding box center [147, 225] width 83 height 8
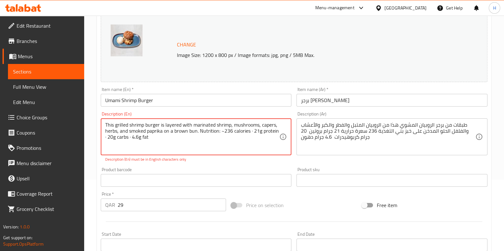
click at [106, 137] on textarea "This grilled shrimp burger is layered with marinated shrimp, mushrooms, capers,…" at bounding box center [192, 137] width 174 height 30
click at [128, 136] on textarea "This grilled shrimp burger is layered with marinated shrimp, mushrooms, capers,…" at bounding box center [192, 137] width 174 height 30
drag, startPoint x: 223, startPoint y: 131, endPoint x: 218, endPoint y: 130, distance: 4.9
click at [218, 130] on textarea "This grilled shrimp burger is layered with marinated shrimp, mushrooms, capers,…" at bounding box center [192, 137] width 174 height 30
click at [198, 132] on textarea "This grilled shrimp burger is layered with marinated shrimp, mushrooms, capers,…" at bounding box center [192, 137] width 174 height 30
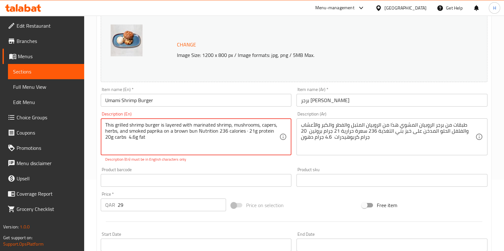
click at [247, 131] on textarea "This grilled shrimp burger is layered with marinated shrimp, mushrooms, capers,…" at bounding box center [192, 137] width 174 height 30
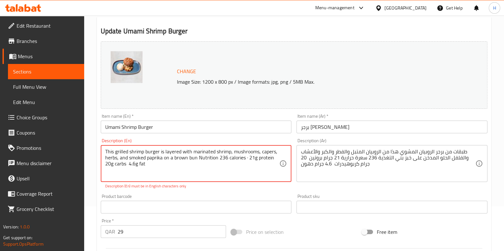
scroll to position [44, 0]
click at [245, 156] on textarea "This grilled shrimp burger is layered with marinated shrimp, mushrooms, capers,…" at bounding box center [192, 164] width 174 height 30
click at [245, 158] on textarea "This grilled shrimp burger is layered with marinated shrimp, mushrooms, capers,…" at bounding box center [192, 164] width 174 height 30
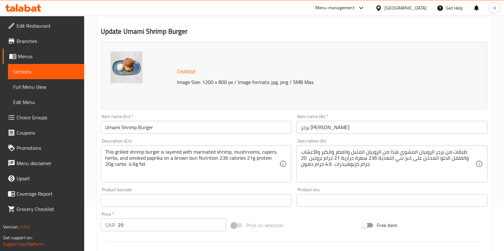
drag, startPoint x: 279, startPoint y: 154, endPoint x: 276, endPoint y: 152, distance: 3.6
click at [275, 152] on div "This grilled shrimp burger is layered with marinated shrimp, mushrooms, capers,…" at bounding box center [196, 164] width 191 height 37
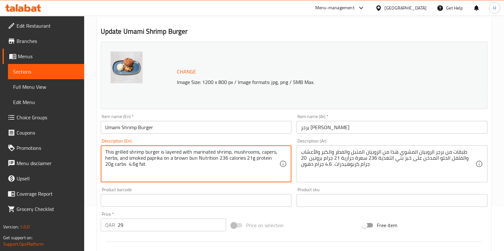
click at [276, 152] on textarea "This grilled shrimp burger is layered with marinated shrimp, mushrooms, capers,…" at bounding box center [192, 164] width 174 height 30
click at [274, 151] on textarea "This grilled shrimp burger is layered with marinated shrimp, mushrooms, capers,…" at bounding box center [192, 164] width 174 height 30
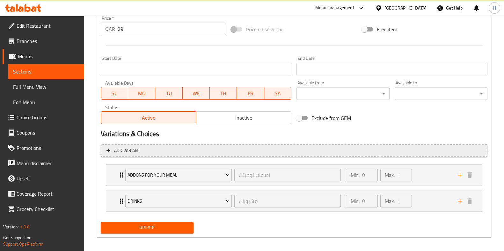
scroll to position [243, 0]
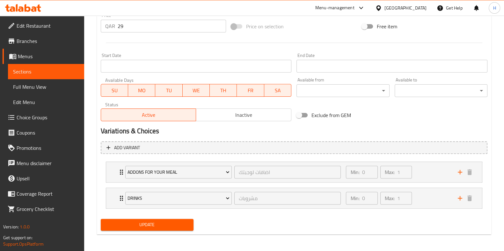
type textarea "This grilled shrimp burger is layered with marinated shrimp, mushrooms, capers …"
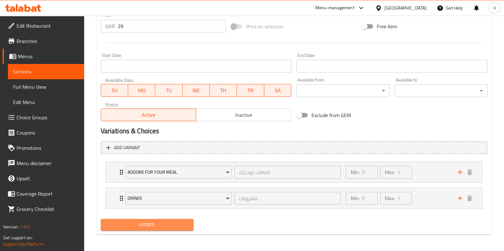
click at [148, 221] on span "Update" at bounding box center [147, 225] width 83 height 8
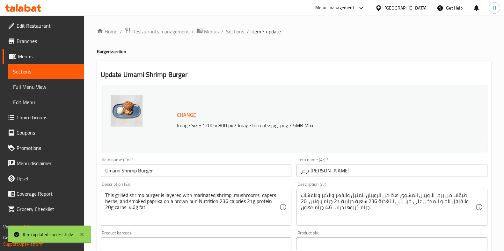
scroll to position [0, 0]
click at [233, 33] on span "Sections" at bounding box center [235, 33] width 18 height 8
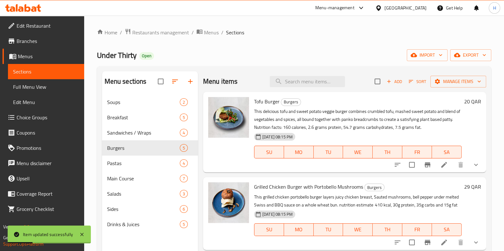
scroll to position [176, 0]
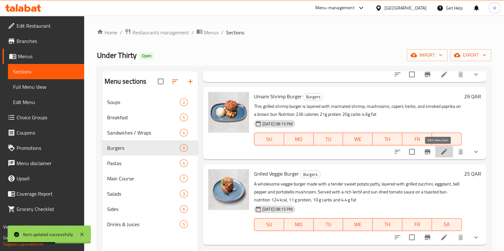
click at [440, 154] on icon at bounding box center [444, 152] width 8 height 8
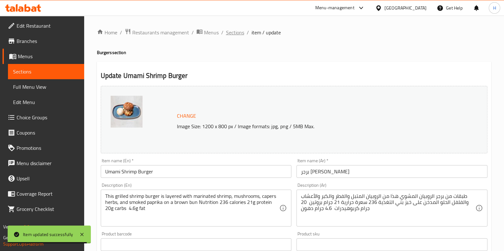
click at [236, 33] on span "Sections" at bounding box center [235, 33] width 18 height 8
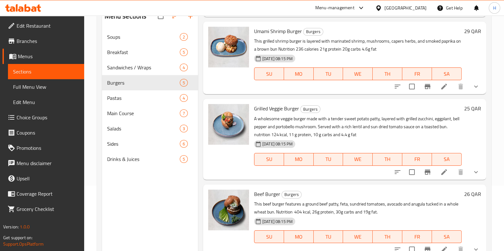
scroll to position [89, 0]
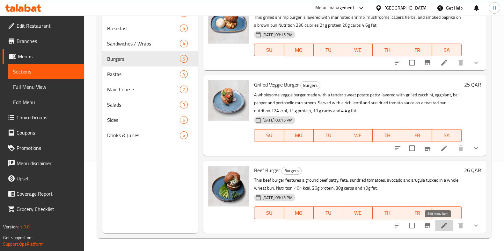
click at [440, 228] on icon at bounding box center [444, 226] width 8 height 8
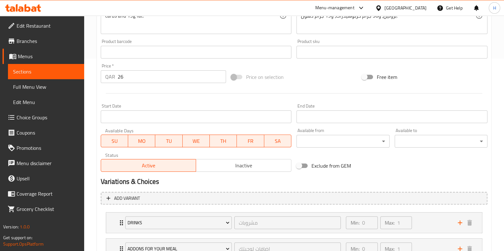
scroll to position [85, 0]
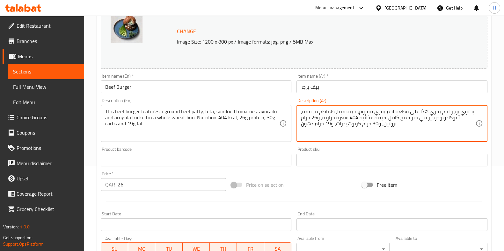
click at [355, 111] on textarea "يحتوي برجر لحم بقري هذا على قطعة لحم بقري مفروم، جبنة فيتا، طماطم مجففة، أفوكاد…" at bounding box center [388, 124] width 174 height 30
click at [336, 113] on textarea "يحتوي برجر لحم بقري هذا على قطعة لحم بقري مفروم جبنة فيتا، طماطم مجففة، أفوكادو…" at bounding box center [388, 124] width 174 height 30
click at [300, 112] on div "يحتوي برجر لحم بقري هذا على قطعة لحم بقري مفروم جبنة فيتا طماطم مجففة، أفوكادو …" at bounding box center [391, 123] width 191 height 37
drag, startPoint x: 402, startPoint y: 118, endPoint x: 399, endPoint y: 116, distance: 3.6
click at [399, 116] on textarea "يحتوي برجر لحم بقري هذا على قطعة لحم بقري مفروم جبنة فيتا طماطم مجففة أفوكادو و…" at bounding box center [388, 124] width 174 height 30
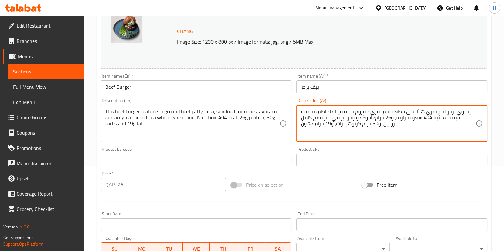
click at [376, 119] on textarea "يحتوي برجر لحم بقري هذا على قطعة لحم بقري مفروم جبنة فيتا طماطم مجففة أفوكادو و…" at bounding box center [388, 124] width 174 height 30
click at [373, 117] on textarea "يحتوي برجر لحم بقري هذا على قطعة لحم بقري مفروم جبنة فيتا طماطم مجففة أفوكادو و…" at bounding box center [388, 124] width 174 height 30
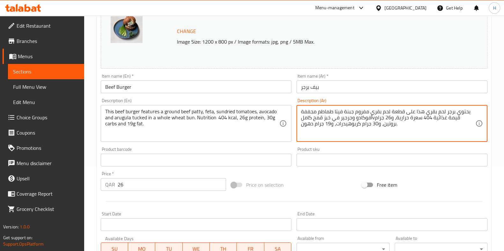
click at [376, 118] on textarea "يحتوي برجر لحم بقري هذا على قطعة لحم بقري مفروم جبنة فيتا طماطم مجففة أفوكادو و…" at bounding box center [388, 124] width 174 height 30
drag, startPoint x: 373, startPoint y: 118, endPoint x: 445, endPoint y: 111, distance: 71.8
click at [372, 119] on textarea "يحتوي برجر لحم بقري هذا على قطعة لحم بقري مفروم جبنة فيتا طماطم مجففة أفوكادو و…" at bounding box center [388, 124] width 174 height 30
click at [301, 118] on textarea "يحتوي برجر لحم بقري هذا على قطعة لحم بقري مفروم جبنة فيتا طماطم مجففة أفوكادو و…" at bounding box center [388, 124] width 174 height 30
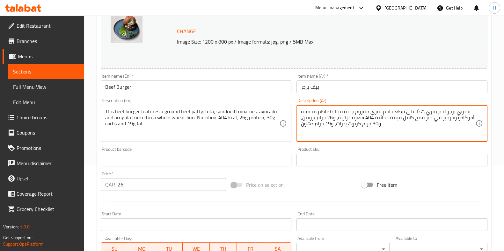
click at [301, 118] on textarea "يحتوي برجر لحم بقري هذا على قطعة لحم بقري مفروم جبنة فيتا طماطم مجففة أفوكادو و…" at bounding box center [388, 124] width 174 height 30
click at [300, 119] on div "يحتوي برجر لحم بقري هذا على قطعة لحم بقري مفروم جبنة فيتا طماطم مجففة أفوكادو و…" at bounding box center [391, 123] width 191 height 37
click at [384, 125] on textarea "يحتوي برجر لحم بقري هذا على قطعة لحم بقري مفروم جبنة فيتا طماطم مجففة أفوكادو و…" at bounding box center [388, 124] width 174 height 30
click at [335, 125] on textarea "يحتوي برجر لحم بقري هذا على قطعة لحم بقري مفروم جبنة فيتا طماطم مجففة أفوكادو و…" at bounding box center [388, 124] width 174 height 30
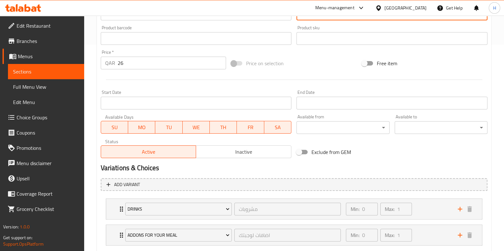
scroll to position [244, 0]
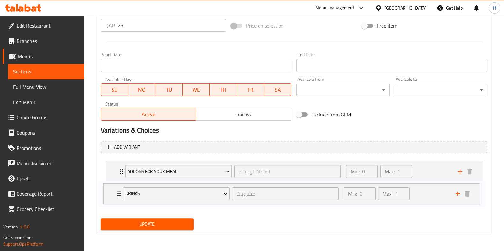
drag, startPoint x: 120, startPoint y: 170, endPoint x: 117, endPoint y: 191, distance: 21.9
click at [117, 191] on div "Drinks مشروبات ​ Min: 0 ​ Max: 1 ​ Orange Juice (ID: 2319503874) 15 QAR Name (E…" at bounding box center [294, 185] width 387 height 52
type textarea "يحتوي برجر لحم بقري هذا على قطعة لحم بقري مفروم جبنة فيتا طماطم مجففة أفوكادو و…"
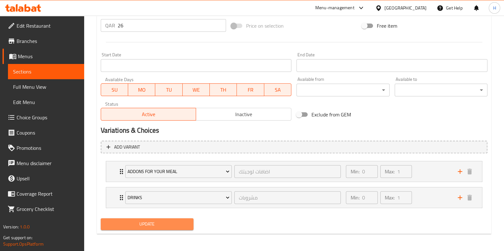
click at [126, 223] on span "Update" at bounding box center [147, 225] width 83 height 8
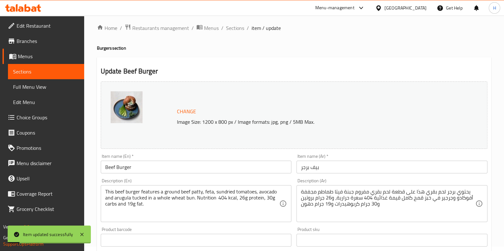
scroll to position [0, 0]
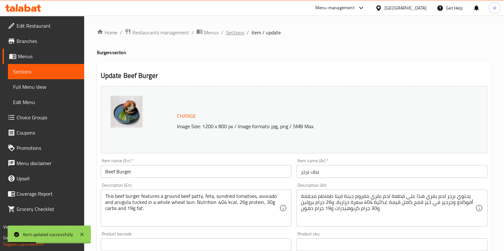
click at [237, 33] on span "Sections" at bounding box center [235, 33] width 18 height 8
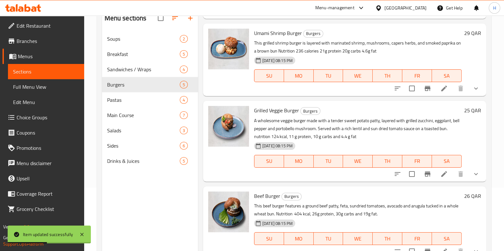
scroll to position [89, 0]
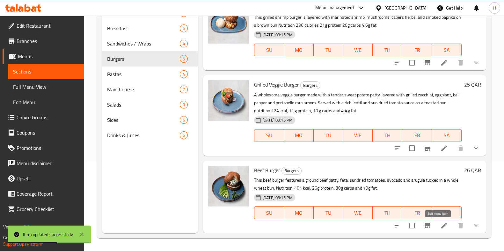
click at [441, 225] on icon at bounding box center [444, 226] width 6 height 6
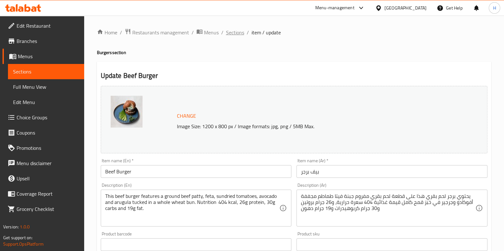
click at [233, 35] on span "Sections" at bounding box center [235, 33] width 18 height 8
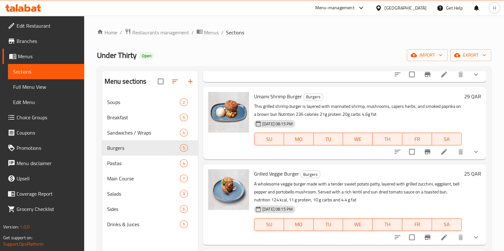
scroll to position [89, 0]
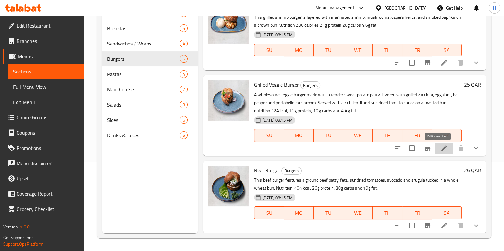
click at [440, 149] on icon at bounding box center [444, 149] width 8 height 8
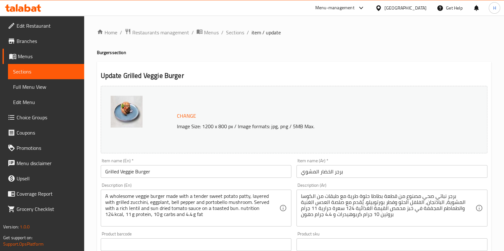
click at [227, 37] on div "Home / Restaurants management / Menus / Sections / item / update Burgers sectio…" at bounding box center [294, 255] width 394 height 455
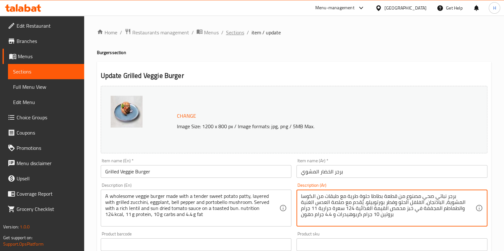
click at [232, 31] on span "Sections" at bounding box center [235, 33] width 18 height 8
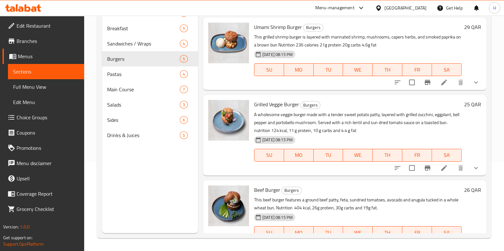
scroll to position [136, 0]
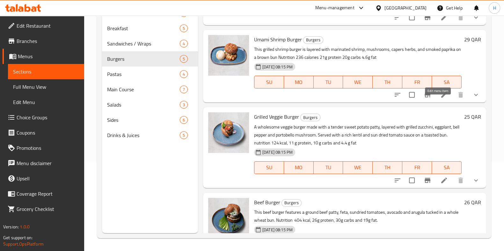
click at [440, 99] on icon at bounding box center [444, 95] width 8 height 8
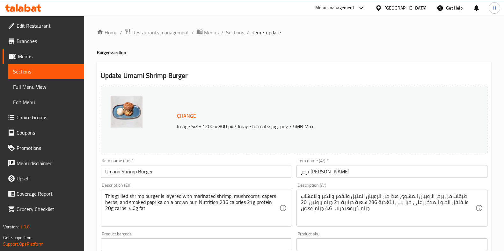
click at [237, 33] on span "Sections" at bounding box center [235, 33] width 18 height 8
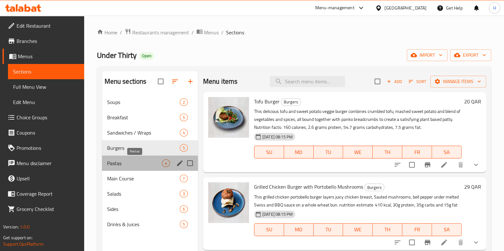
click at [136, 161] on span "Pastas" at bounding box center [134, 164] width 55 height 8
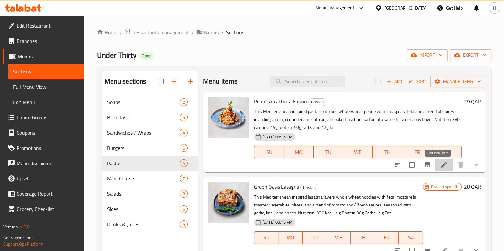
click at [440, 164] on icon at bounding box center [444, 165] width 8 height 8
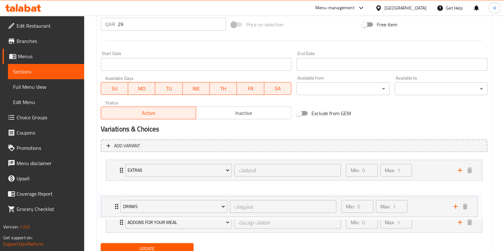
scroll to position [270, 0]
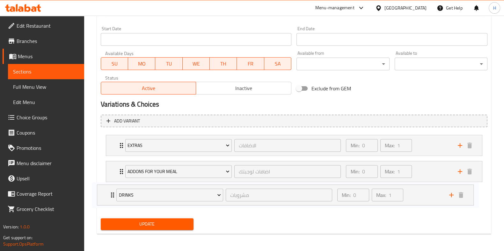
drag, startPoint x: 121, startPoint y: 175, endPoint x: 115, endPoint y: 192, distance: 18.1
click at [115, 192] on div "Drinks مشروبات ​ Min: 0 ​ Max: 1 ​ Orange Juice (ID: 2319503874) 15 QAR Name (E…" at bounding box center [294, 172] width 387 height 78
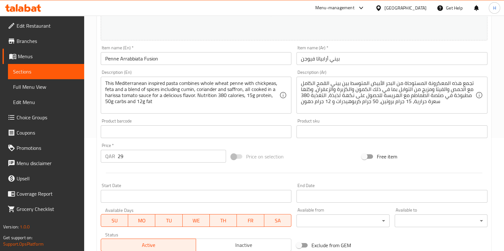
scroll to position [111, 0]
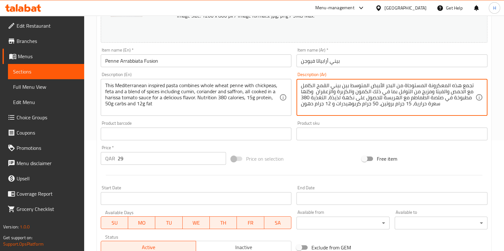
click at [327, 97] on textarea "تجمع هذه المعكرونة المستوحاة من البحر الأبيض المتوسط بين بيني القمح الكامل مع ا…" at bounding box center [388, 98] width 174 height 30
click at [410, 105] on textarea "تجمع هذه المعكرونة المستوحاة من البحر الأبيض المتوسط بين بيني القمح الكامل مع ا…" at bounding box center [388, 98] width 174 height 30
click at [380, 105] on textarea "تجمع هذه المعكرونة المستوحاة من البحر الأبيض المتوسط بين بيني القمح الكامل مع ا…" at bounding box center [388, 98] width 174 height 30
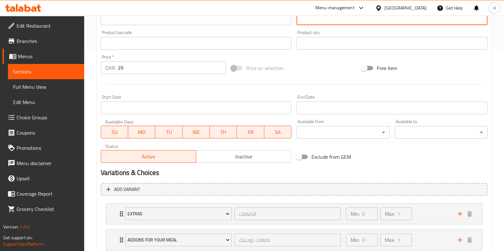
scroll to position [270, 0]
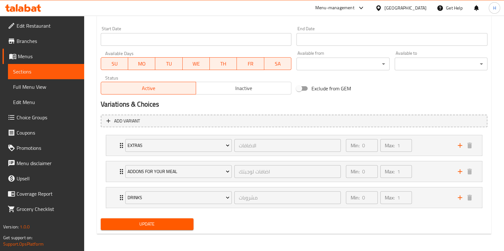
type textarea "تجمع هذه المعكرونة المستوحاة من البحر الأبيض المتوسط بين بيني القمح الكامل مع ا…"
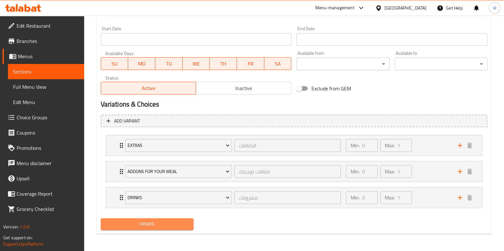
click at [150, 225] on span "Update" at bounding box center [147, 225] width 83 height 8
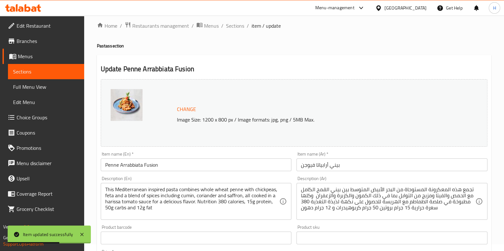
scroll to position [0, 0]
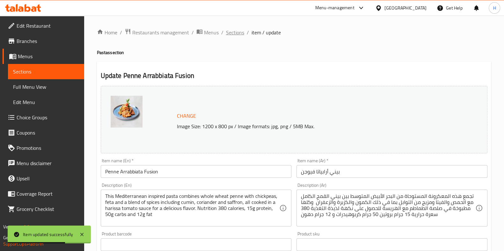
click at [234, 35] on span "Sections" at bounding box center [235, 33] width 18 height 8
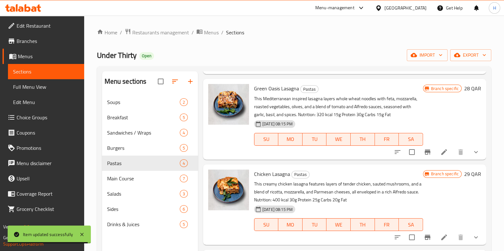
scroll to position [89, 0]
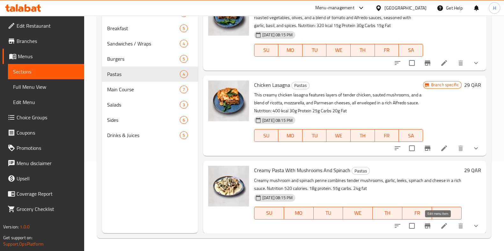
click at [440, 227] on icon at bounding box center [444, 226] width 8 height 8
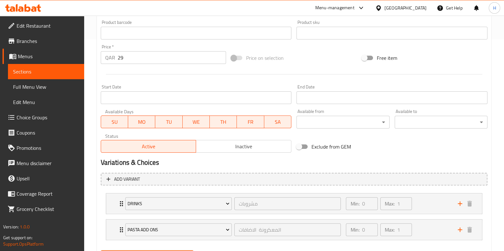
scroll to position [244, 0]
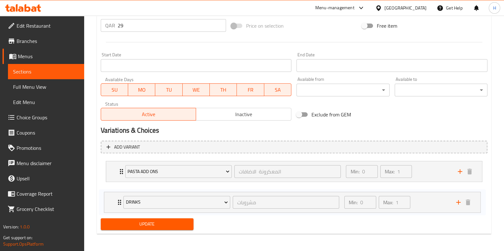
drag, startPoint x: 119, startPoint y: 169, endPoint x: 118, endPoint y: 195, distance: 26.5
click at [118, 197] on div "Drinks مشروبات ​ Min: 0 ​ Max: 1 ​ Orange Juice (ID: 2319503874) 15 QAR Name (E…" at bounding box center [294, 185] width 387 height 52
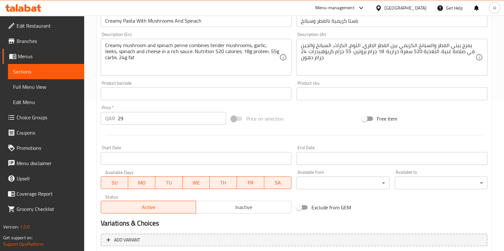
scroll to position [85, 0]
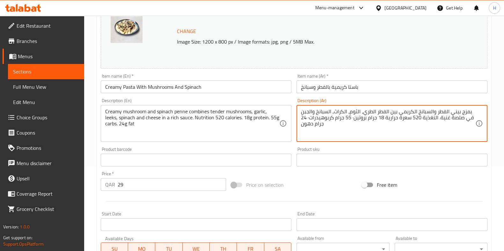
click at [360, 112] on textarea "يمزج بيني الفطر والسبانخ الكريمي بين الفطر الطري، الثوم، الكراث، السبانخ والجبن…" at bounding box center [388, 124] width 174 height 30
click at [331, 112] on textarea "يمزج بيني الفطر والسبانخ الكريمي بين الفطر الطري الثوم، الكراث، السبانخ والجبن …" at bounding box center [388, 124] width 174 height 30
click at [439, 119] on textarea "يمزج بيني الفطر والسبانخ الكريمي بين الفطر الطري الثوم، الكراث السبانخ والجبن ف…" at bounding box center [388, 124] width 174 height 30
click at [354, 117] on textarea "يمزج بيني الفطر والسبانخ الكريمي بين الفطر الطري الثوم، الكراث السبانخ والجبن ف…" at bounding box center [388, 124] width 174 height 30
click at [308, 117] on textarea "يمزج بيني الفطر والسبانخ الكريمي بين الفطر الطري الثوم، الكراث السبانخ والجبن ف…" at bounding box center [388, 124] width 174 height 30
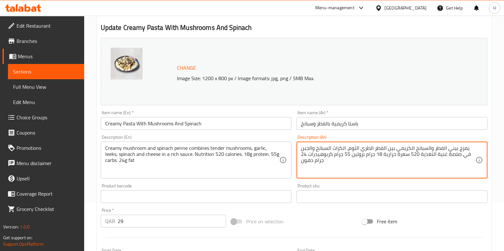
scroll to position [45, 0]
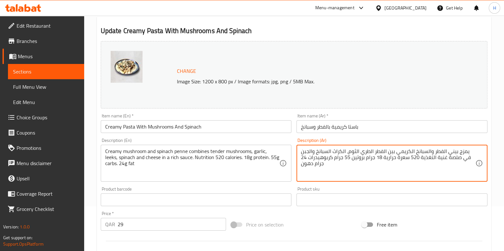
click at [345, 152] on textarea "يمزج بيني الفطر والسبانخ الكريمي بين الفطر الطري الثوم، الكراث السبانخ والجبن ف…" at bounding box center [388, 164] width 174 height 30
click at [346, 151] on textarea "يمزج بيني الفطر والسبانخ الكريمي بين الفطر الطري الثوم، الكراث السبانخ والجبن ف…" at bounding box center [388, 164] width 174 height 30
click at [347, 152] on textarea "يمزج بيني الفطر والسبانخ الكريمي بين الفطر الطري الثوم، الكراث السبانخ والجبن ف…" at bounding box center [388, 164] width 174 height 30
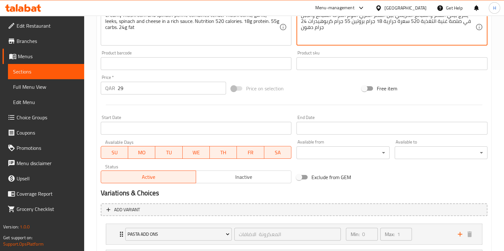
scroll to position [244, 0]
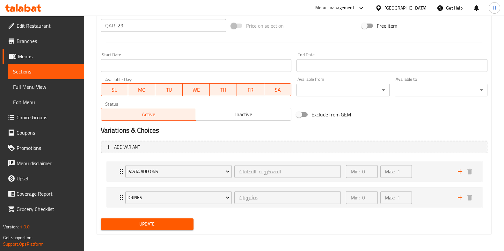
type textarea "يمزج بيني الفطر والسبانخ الكريمي بين الفطر الطري الثوم الكراث السبانخ والجبن في…"
click at [163, 220] on button "Update" at bounding box center [147, 225] width 93 height 12
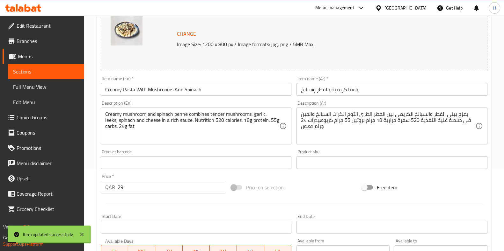
scroll to position [0, 0]
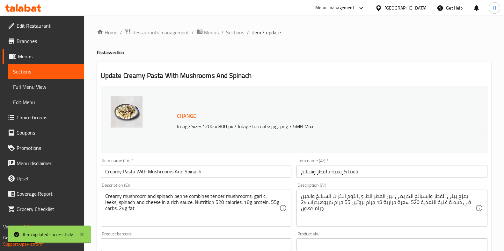
click at [236, 32] on span "Sections" at bounding box center [235, 33] width 18 height 8
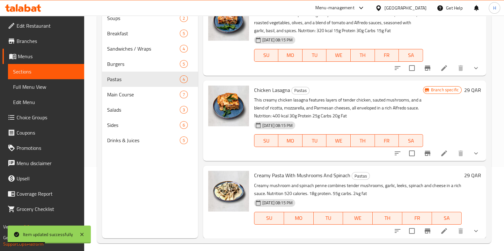
scroll to position [89, 0]
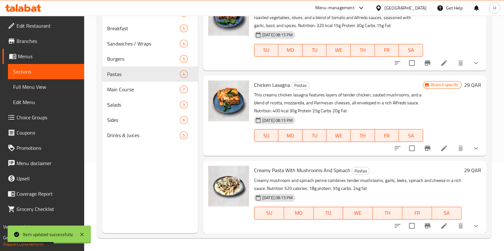
click at [441, 150] on icon at bounding box center [444, 149] width 6 height 6
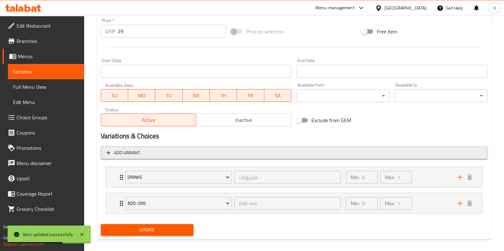
scroll to position [239, 0]
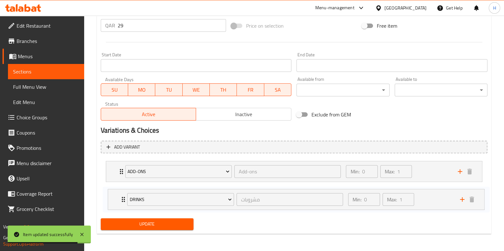
drag, startPoint x: 116, startPoint y: 178, endPoint x: 119, endPoint y: 196, distance: 19.0
click at [119, 198] on div "Drinks مشروبات ​ Min: 0 ​ Max: 1 ​ Orange Juice (ID: 2319503874) 15 QAR Name (E…" at bounding box center [294, 185] width 387 height 52
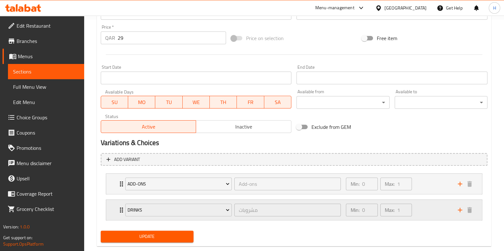
scroll to position [244, 0]
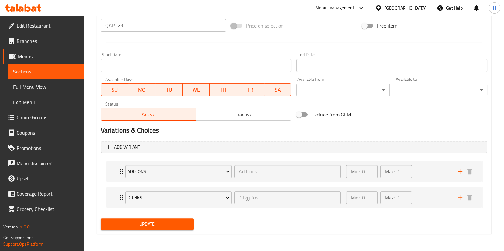
click at [167, 219] on button "Update" at bounding box center [147, 225] width 93 height 12
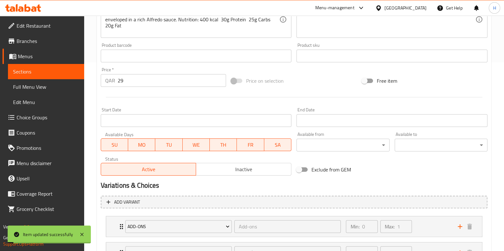
scroll to position [5, 0]
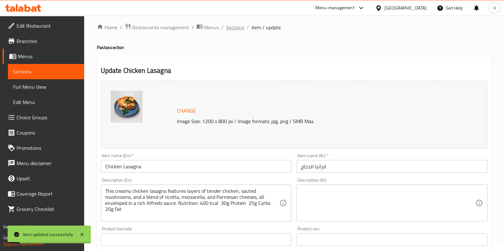
click at [228, 27] on span "Sections" at bounding box center [235, 28] width 18 height 8
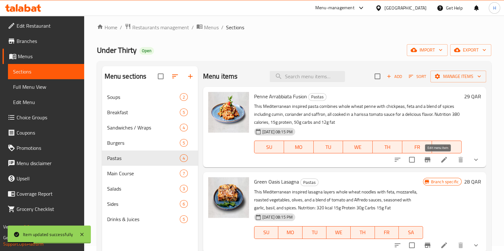
click at [441, 159] on icon at bounding box center [444, 160] width 6 height 6
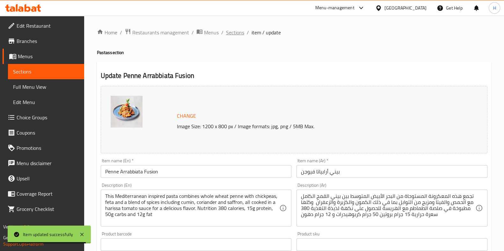
click at [236, 34] on span "Sections" at bounding box center [235, 33] width 18 height 8
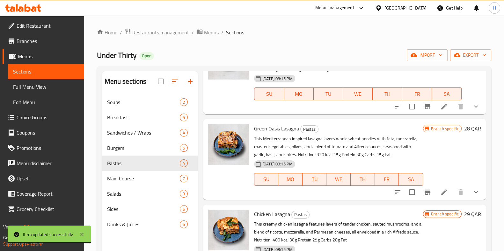
scroll to position [98, 0]
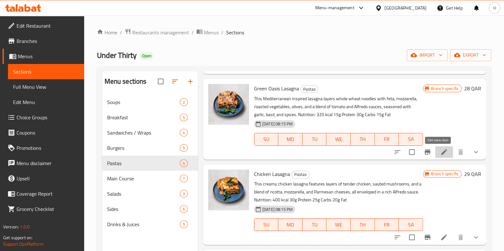
click at [440, 155] on icon at bounding box center [444, 153] width 8 height 8
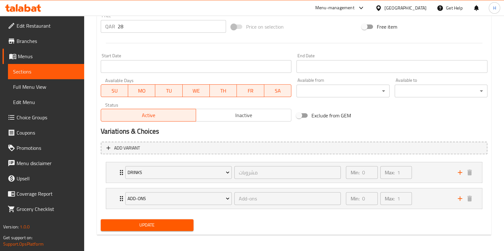
scroll to position [244, 0]
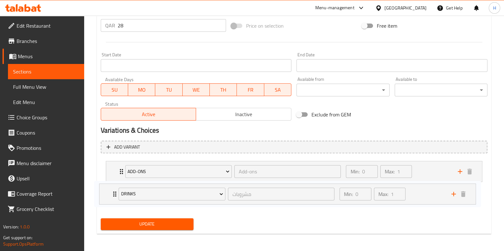
drag, startPoint x: 121, startPoint y: 172, endPoint x: 118, endPoint y: 195, distance: 22.9
click at [116, 198] on div "Drinks مشروبات ​ Min: 0 ​ Max: 1 ​ Orange Juice (ID: 2319503874) 15 QAR Name (E…" at bounding box center [294, 185] width 387 height 52
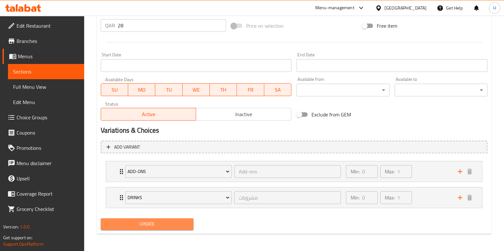
drag, startPoint x: 142, startPoint y: 227, endPoint x: 148, endPoint y: 217, distance: 11.6
click at [144, 227] on span "Update" at bounding box center [147, 225] width 83 height 8
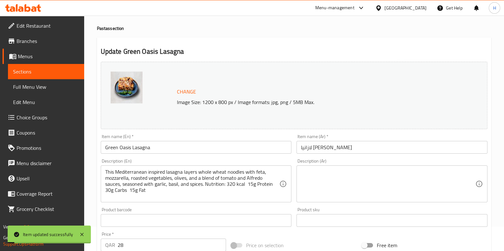
scroll to position [5, 0]
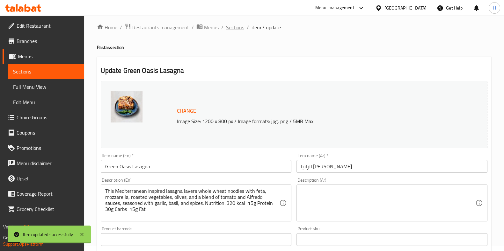
click at [234, 26] on span "Sections" at bounding box center [235, 28] width 18 height 8
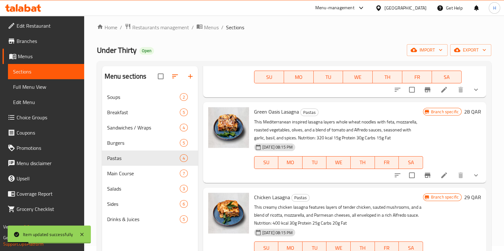
scroll to position [98, 0]
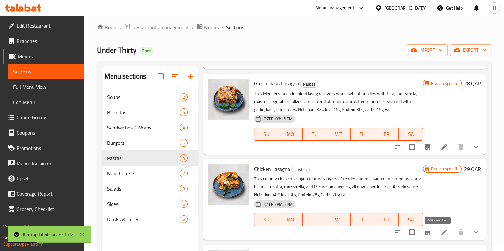
click at [440, 235] on icon at bounding box center [444, 233] width 8 height 8
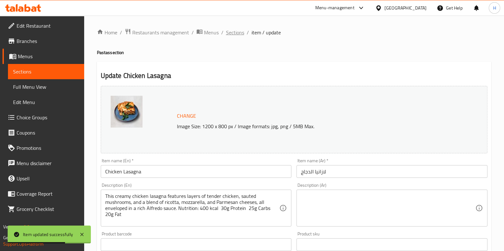
click at [229, 34] on span "Sections" at bounding box center [235, 33] width 18 height 8
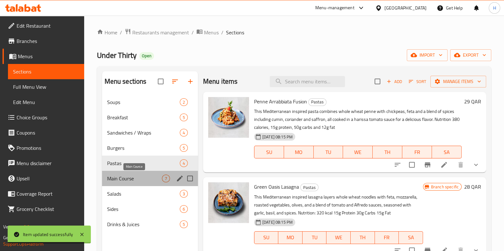
click at [126, 178] on span "Main Course" at bounding box center [134, 179] width 55 height 8
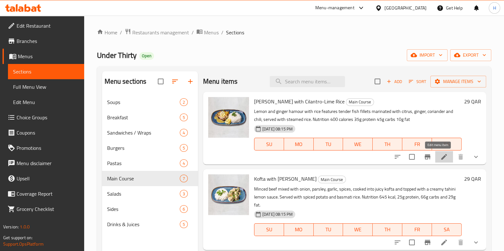
click at [441, 157] on icon at bounding box center [444, 157] width 6 height 6
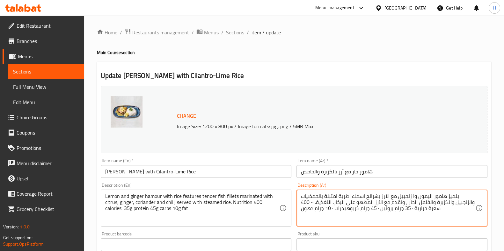
drag, startPoint x: 315, startPoint y: 203, endPoint x: 312, endPoint y: 202, distance: 3.2
drag, startPoint x: 311, startPoint y: 204, endPoint x: 314, endPoint y: 203, distance: 3.6
click at [314, 203] on textarea "يتميز هامور اليمون وا زنجبيل مع الأرز بشرائح اسمك اطرية امتبلة بالحمضيات والزنج…" at bounding box center [388, 208] width 174 height 30
click at [327, 201] on textarea "يتميز هامور اليمون وا زنجبيل مع الأرز بشرائح اسمك اطرية امتبلة بالحمضيات والزنج…" at bounding box center [388, 208] width 174 height 30
drag, startPoint x: 400, startPoint y: 203, endPoint x: 394, endPoint y: 206, distance: 6.7
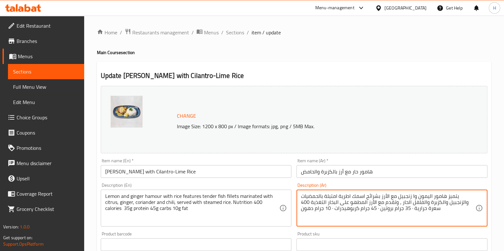
click at [397, 203] on textarea "يتميز هامور اليمون وا زنجبيل مع الأرز بشرائح اسمك اطرية امتبلة بالحمضيات والزنج…" at bounding box center [388, 208] width 174 height 30
click at [409, 208] on textarea "يتميز هامور اليمون وا زنجبيل مع الأرز بشرائح اسمك اطرية امتبلة بالحمضيات والزنج…" at bounding box center [388, 208] width 174 height 30
drag, startPoint x: 416, startPoint y: 219, endPoint x: 408, endPoint y: 210, distance: 12.2
click at [416, 219] on textarea "يتميز هامور اليمون وا زنجبيل مع الأرز بشرائح اسمك اطرية امتبلة بالحمضيات والزنج…" at bounding box center [388, 208] width 174 height 30
click at [411, 208] on textarea "يتميز هامور اليمون وا زنجبيل مع الأرز بشرائح اسمك اطرية امتبلة بالحمضيات والزنج…" at bounding box center [388, 208] width 174 height 30
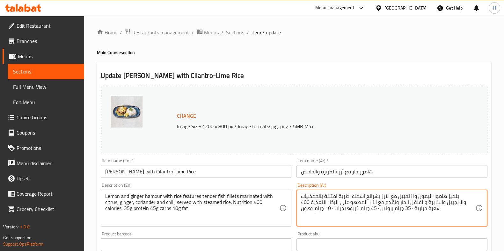
click at [412, 210] on textarea "يتميز هامور اليمون وا زنجبيل مع الأرز بشرائح اسمك اطرية امتبلة بالحمضيات والزنج…" at bounding box center [388, 208] width 174 height 30
click at [412, 209] on textarea "يتميز هامور اليمون وا زنجبيل مع الأرز بشرائح اسمك اطرية امتبلة بالحمضيات والزنج…" at bounding box center [388, 208] width 174 height 30
click at [419, 208] on textarea "يتميز هامور اليمون وا زنجبيل مع الأرز بشرائح اسمك اطرية امتبلة بالحمضيات والزنج…" at bounding box center [388, 208] width 174 height 30
drag, startPoint x: 411, startPoint y: 209, endPoint x: 405, endPoint y: 212, distance: 7.1
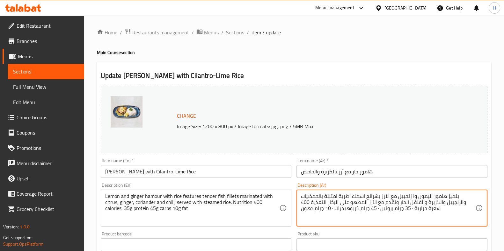
click at [408, 210] on textarea "يتميز هامور اليمون وا زنجبيل مع الأرز بشرائح اسمك اطرية امتبلة بالحمضيات والزنج…" at bounding box center [388, 208] width 174 height 30
click at [377, 207] on textarea "يتميز هامور اليمون وا زنجبيل مع الأرز بشرائح اسمك اطرية امتبلة بالحمضيات والزنج…" at bounding box center [388, 208] width 174 height 30
click at [378, 211] on textarea "يتميز هامور اليمون وا زنجبيل مع الأرز بشرائح اسمك اطرية امتبلة بالحمضيات والزنج…" at bounding box center [388, 208] width 174 height 30
click at [375, 211] on textarea "يتميز هامور اليمون وا زنجبيل مع الأرز بشرائح اسمك اطرية امتبلة بالحمضيات والزنج…" at bounding box center [388, 208] width 174 height 30
drag, startPoint x: 332, startPoint y: 208, endPoint x: 336, endPoint y: 208, distance: 4.2
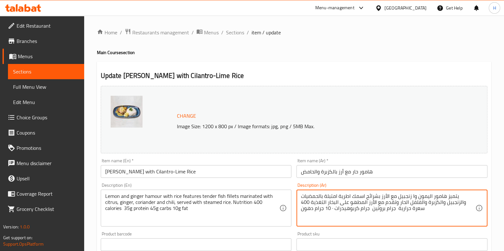
click at [332, 208] on textarea "يتميز هامور اليمون وا زنجبيل مع الأرز بشرائح اسمك اطرية امتبلة بالحمضيات والزنج…" at bounding box center [388, 208] width 174 height 30
click at [331, 208] on textarea "يتميز هامور اليمون وا زنجبيل مع الأرز بشرائح اسمك اطرية امتبلة بالحمضيات والزنج…" at bounding box center [388, 208] width 174 height 30
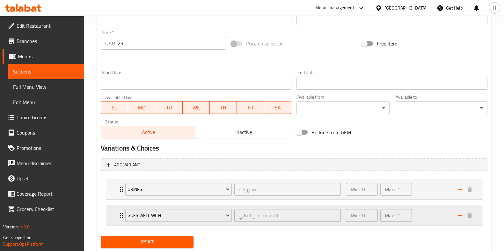
scroll to position [239, 0]
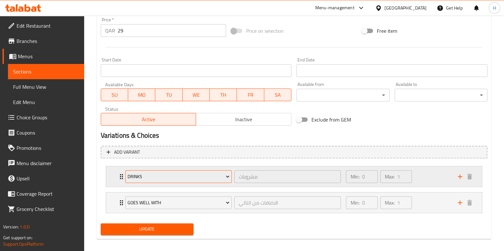
type textarea "يتميز هامور اليمون وا زنجبيل مع الأرز بشرائح اسمك اطرية امتبلة بالحمضيات والزنج…"
drag, startPoint x: 126, startPoint y: 175, endPoint x: 111, endPoint y: 192, distance: 22.2
click at [117, 206] on div "Drinks مشروبات ​ Min: 0 ​ Max: 1 ​ Orange Juice (ID: 2319503874) 15 QAR Name (E…" at bounding box center [294, 190] width 387 height 52
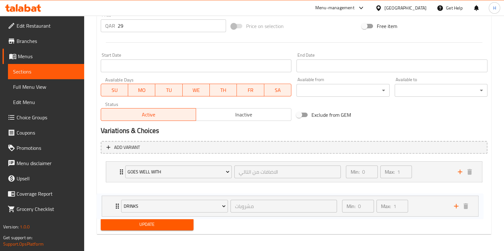
scroll to position [244, 0]
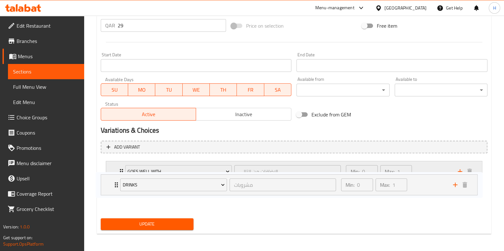
drag, startPoint x: 122, startPoint y: 174, endPoint x: 114, endPoint y: 188, distance: 15.7
click at [118, 184] on div "Drinks مشروبات ​ Min: 0 ​ Max: 1 ​ Orange Juice (ID: 2319503874) 15 QAR Name (E…" at bounding box center [294, 185] width 387 height 52
drag, startPoint x: 121, startPoint y: 173, endPoint x: 120, endPoint y: 193, distance: 20.4
click at [121, 193] on div "Drinks مشروبات ​ Min: 0 ​ Max: 1 ​ Orange Juice (ID: 2319503874) 15 QAR Name (E…" at bounding box center [294, 185] width 387 height 52
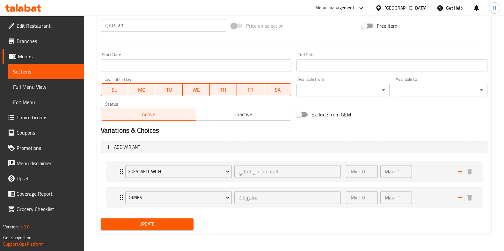
click at [131, 222] on span "Update" at bounding box center [147, 225] width 83 height 8
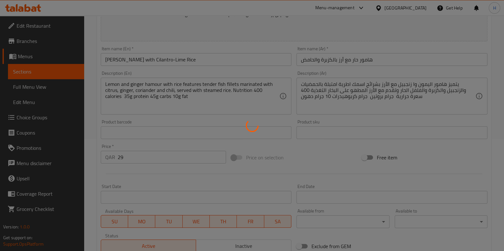
scroll to position [0, 0]
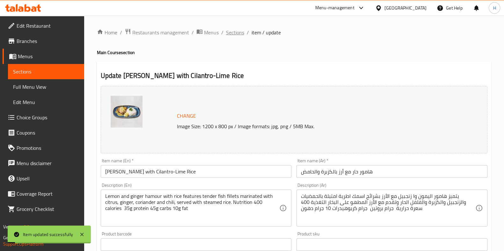
click at [237, 33] on span "Sections" at bounding box center [235, 33] width 18 height 8
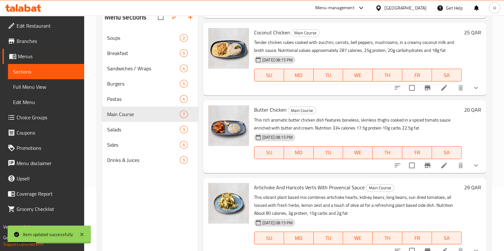
scroll to position [89, 0]
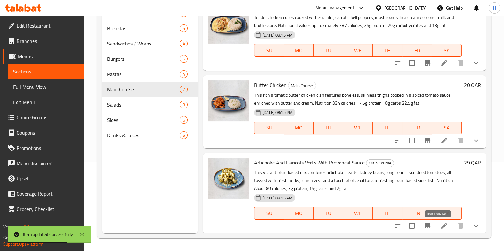
click at [437, 230] on li at bounding box center [444, 226] width 18 height 11
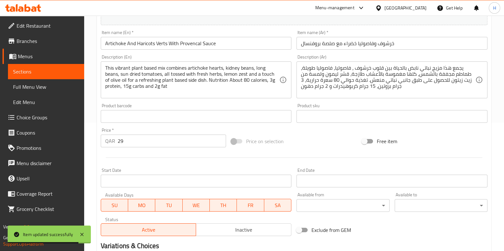
scroll to position [239, 0]
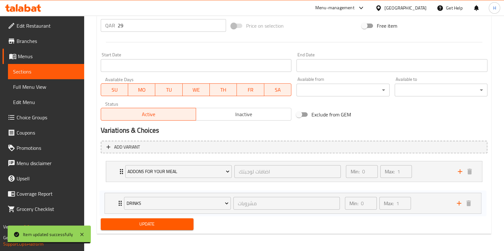
drag, startPoint x: 122, startPoint y: 174, endPoint x: 120, endPoint y: 189, distance: 15.0
click at [122, 194] on div "Drinks مشروبات ​ Min: 0 ​ Max: 1 ​ Orange Juice (ID: 2319503874) 15 QAR Name (E…" at bounding box center [294, 185] width 387 height 52
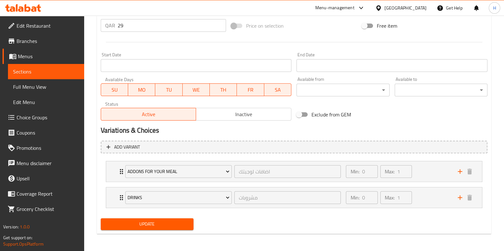
scroll to position [45, 0]
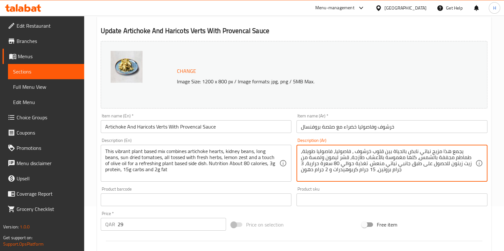
drag, startPoint x: 349, startPoint y: 157, endPoint x: 343, endPoint y: 161, distance: 7.9
click at [351, 152] on textarea "يجمع هذا مزيج نباتي نابض بالحياة بين قلوب خرشوف ، فاصوليا، فاصوليا طويلة، طماطم…" at bounding box center [388, 164] width 174 height 30
click at [333, 150] on textarea "يجمع هذا مزيج نباتي نابض بالحياة بين قلوب خرشوف فاصوليا، فاصوليا طويلة، طماطم م…" at bounding box center [388, 164] width 174 height 30
drag, startPoint x: 332, startPoint y: 150, endPoint x: 339, endPoint y: 149, distance: 7.8
click at [333, 149] on textarea "يجمع هذا مزيج نباتي نابض بالحياة بين قلوب خرشوف فاصوليا، فاصوليا طويلة، طماطم م…" at bounding box center [388, 164] width 174 height 30
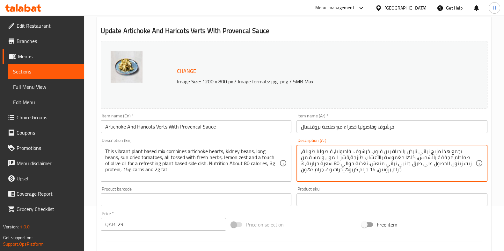
click at [335, 150] on textarea "يجمع هذا مزيج نباتي نابض بالحياة بين قلوب خرشوف فاصوليا، فاصوليا طويلة، طماطم م…" at bounding box center [388, 164] width 174 height 30
click at [334, 151] on textarea "يجمع هذا مزيج نباتي نابض بالحياة بين قلوب خرشوف فاصوليا، فاصوليا طويلة، طماطم م…" at bounding box center [388, 164] width 174 height 30
click at [301, 153] on textarea "يجمع هذا مزيج نباتي نابض بالحياة بين قلوب خرشوف فاصوليا فاصوليا طويلة، طماطم مج…" at bounding box center [388, 164] width 174 height 30
click at [300, 153] on div "يجمع هذا مزيج نباتي نابض بالحياة بين قلوب خرشوف فاصوليا فاصوليا طويلة، طماطم مج…" at bounding box center [391, 163] width 191 height 37
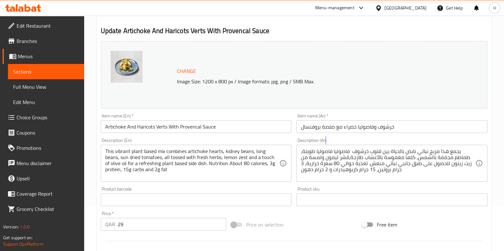
click at [300, 153] on div "يجمع هذا مزيج نباتي نابض بالحياة بين قلوب خرشوف فاصوليا فاصوليا طويلة، طماطم مج…" at bounding box center [391, 163] width 191 height 37
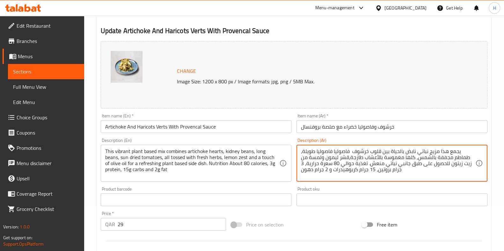
click at [474, 156] on textarea "يجمع هذا مزيج نباتي نابض بالحياة بين قلوب خرشوف فاصوليا فاصوليا طويلة، طماطم مج…" at bounding box center [388, 164] width 174 height 30
click at [301, 152] on textarea "يجمع هذا مزيج نباتي نابض بالحياة بين قلوب خرشوف فاصوليا فاصوليا طويلة، طماطم مج…" at bounding box center [388, 164] width 174 height 30
click at [367, 165] on textarea "يجمع هذا مزيج نباتي نابض بالحياة بين قلوب خرشوف فاصوليا فاصوليا طويلة طماطم مجف…" at bounding box center [388, 164] width 174 height 30
drag, startPoint x: 305, startPoint y: 165, endPoint x: 307, endPoint y: 179, distance: 13.8
click at [309, 170] on textarea "يجمع هذا مزيج نباتي نابض بالحياة بين قلوب خرشوف فاصوليا فاصوليا طويلة طماطم مجف…" at bounding box center [388, 164] width 174 height 30
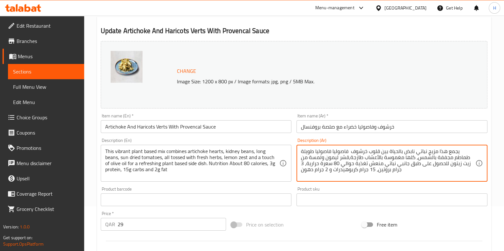
drag, startPoint x: 431, startPoint y: 172, endPoint x: 409, endPoint y: 173, distance: 21.4
click at [431, 172] on textarea "يجمع هذا مزيج نباتي نابض بالحياة بين قلوب خرشوف فاصوليا فاصوليا طويلة طماطم مجف…" at bounding box center [388, 164] width 174 height 30
click at [306, 163] on textarea "يجمع هذا مزيج نباتي نابض بالحياة بين قلوب خرشوف فاصوليا فاصوليا طويلة طماطم مجف…" at bounding box center [388, 164] width 174 height 30
click at [378, 170] on textarea "يجمع هذا مزيج نباتي نابض بالحياة بين قلوب خرشوف فاصوليا فاصوليا طويلة طماطم مجف…" at bounding box center [388, 164] width 174 height 30
click at [375, 169] on textarea "يجمع هذا مزيج نباتي نابض بالحياة بين قلوب خرشوف فاصوليا فاصوليا طويلة طماطم مجف…" at bounding box center [388, 164] width 174 height 30
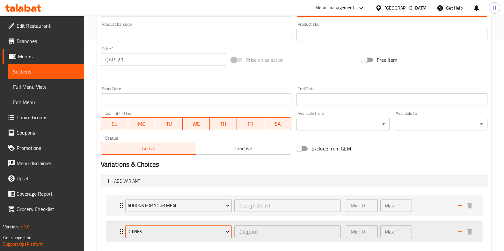
scroll to position [244, 0]
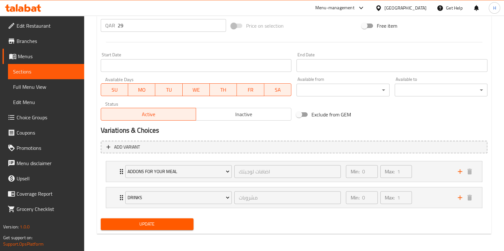
type textarea "يجمع هذا مزيج نباتي نابض بالحياة بين قلوب خرشوف فاصوليا فاصوليا طويلة طماطم مجف…"
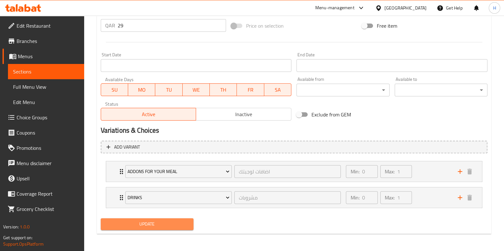
click at [136, 226] on span "Update" at bounding box center [147, 225] width 83 height 8
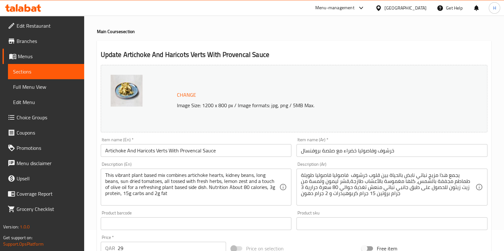
scroll to position [0, 0]
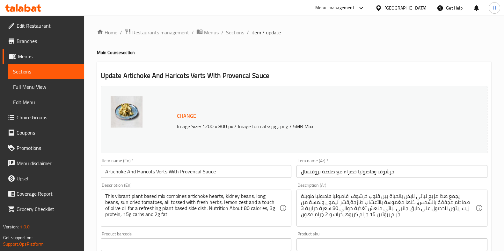
drag, startPoint x: 236, startPoint y: 31, endPoint x: 239, endPoint y: 37, distance: 7.3
click at [236, 32] on span "Sections" at bounding box center [235, 33] width 18 height 8
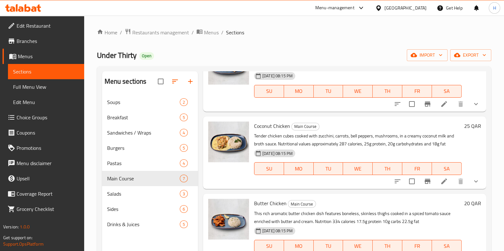
scroll to position [323, 0]
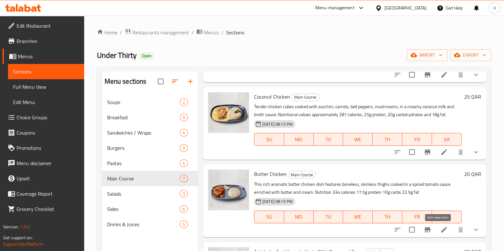
click at [440, 232] on icon at bounding box center [444, 230] width 8 height 8
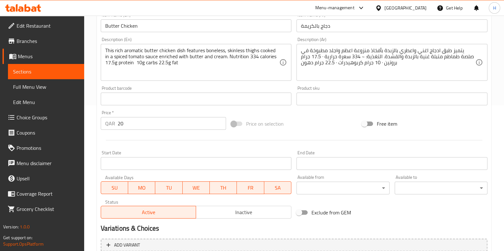
scroll to position [239, 0]
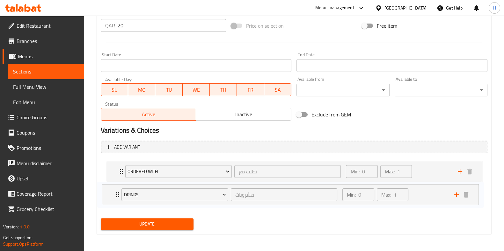
drag, startPoint x: 121, startPoint y: 176, endPoint x: 117, endPoint y: 199, distance: 23.6
click at [117, 199] on div "Drinks مشروبات ​ Min: 0 ​ Max: 1 ​ Orange Juice (ID: 2319503874) 15 QAR Name (E…" at bounding box center [294, 185] width 387 height 52
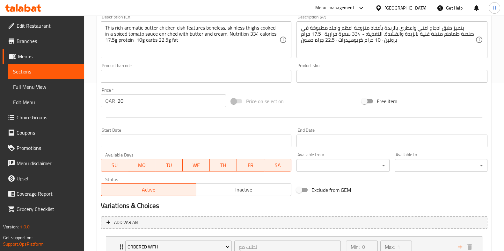
scroll to position [85, 0]
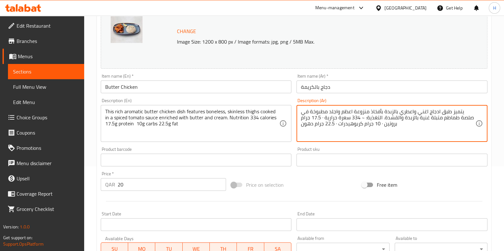
drag, startPoint x: 366, startPoint y: 117, endPoint x: 361, endPoint y: 119, distance: 5.3
click at [321, 116] on textarea "يتميز طبق ادجاج اغني واعطري بالزبدة بأفخاذ منزوعة اعظم واجلد مطبوخة في صلصة طما…" at bounding box center [388, 124] width 174 height 30
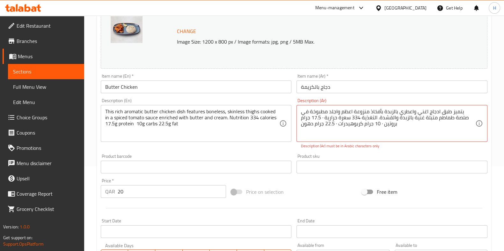
drag, startPoint x: 321, startPoint y: 142, endPoint x: 322, endPoint y: 127, distance: 15.3
click at [322, 138] on div "يتميز طبق ادجاج اغني واعطري بالزبدة بأفخاذ منزوعة اعظم واجلد مطبوخة في صلصة طما…" at bounding box center [391, 123] width 191 height 37
drag, startPoint x: 320, startPoint y: 128, endPoint x: 322, endPoint y: 123, distance: 5.3
click at [320, 128] on textarea "يتميز طبق ادجاج اغني واعطري بالزبدة بأفخاذ منزوعة اعظم واجلد مطبوخة في صلصة طما…" at bounding box center [388, 124] width 174 height 30
click at [322, 118] on textarea "يتميز طبق ادجاج اغني واعطري بالزبدة بأفخاذ منزوعة اعظم واجلد مطبوخة في صلصة طما…" at bounding box center [388, 124] width 174 height 30
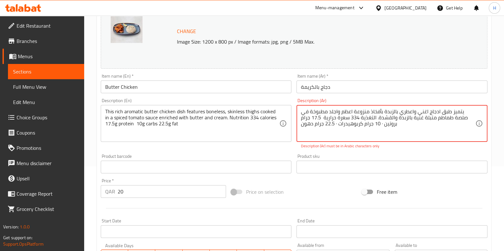
click at [381, 123] on textarea "يتميز طبق ادجاج اغني واعطري بالزبدة بأفخاذ منزوعة اعظم واجلد مطبوخة في صلصة طما…" at bounding box center [388, 124] width 174 height 30
click at [338, 124] on textarea "يتميز طبق ادجاج اغني واعطري بالزبدة بأفخاذ منزوعة اعظم واجلد مطبوخة في صلصة طما…" at bounding box center [388, 124] width 174 height 30
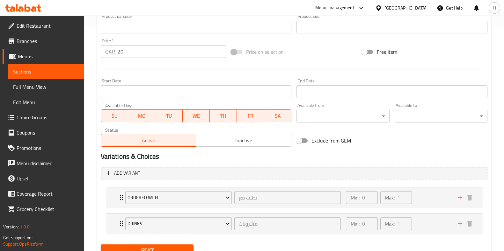
scroll to position [244, 0]
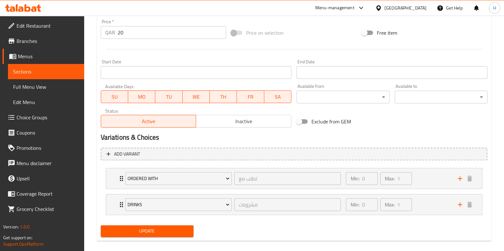
type textarea "يتميز طبق ادجاج اغني واعطري بالزبدة بأفخاذ منزوعة اعظم واجلد مطبوخة في صلصة طما…"
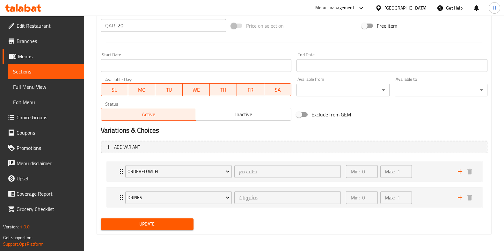
click at [141, 231] on div "Update" at bounding box center [147, 224] width 98 height 17
click at [151, 224] on span "Update" at bounding box center [147, 225] width 83 height 8
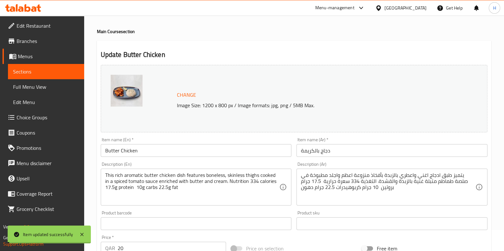
scroll to position [0, 0]
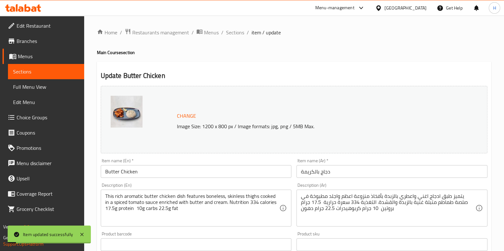
drag, startPoint x: 231, startPoint y: 33, endPoint x: 264, endPoint y: 46, distance: 35.0
click at [231, 33] on span "Sections" at bounding box center [235, 33] width 18 height 8
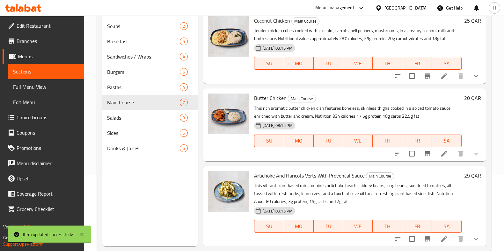
scroll to position [89, 0]
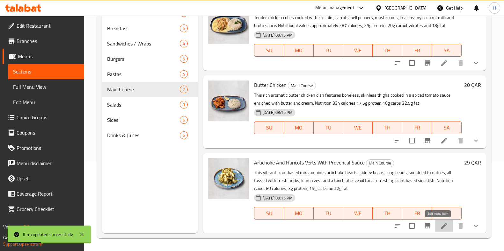
click at [440, 225] on icon at bounding box center [444, 226] width 8 height 8
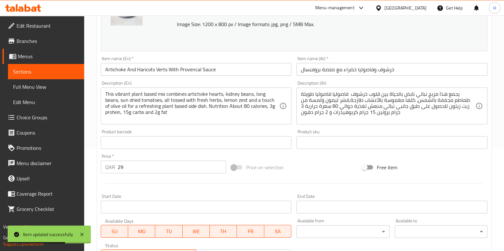
scroll to position [5, 0]
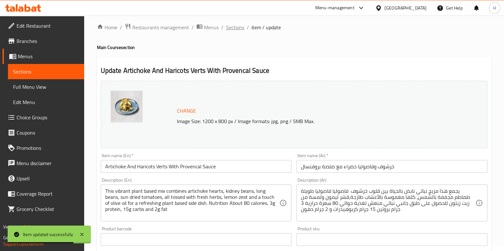
click at [238, 26] on span "Sections" at bounding box center [235, 28] width 18 height 8
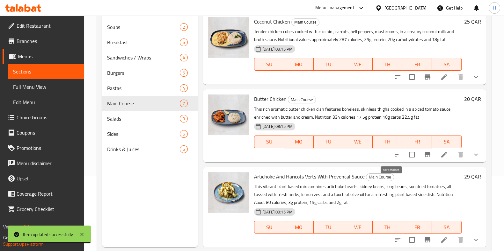
scroll to position [89, 0]
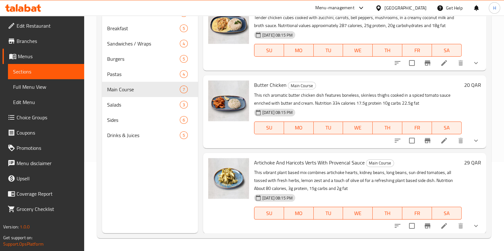
click at [435, 143] on li at bounding box center [444, 140] width 18 height 11
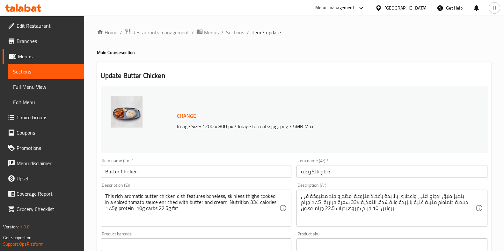
click at [237, 31] on span "Sections" at bounding box center [235, 33] width 18 height 8
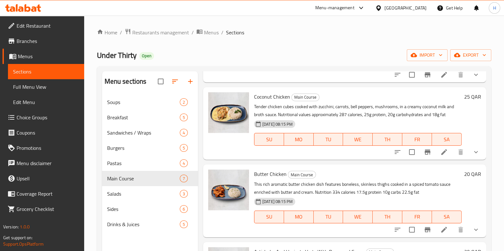
click at [435, 155] on li at bounding box center [444, 152] width 18 height 11
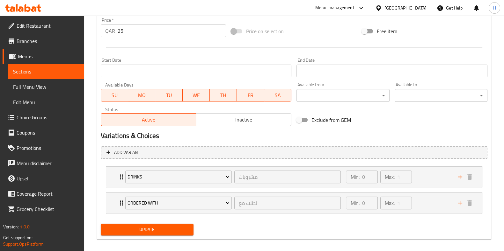
scroll to position [244, 0]
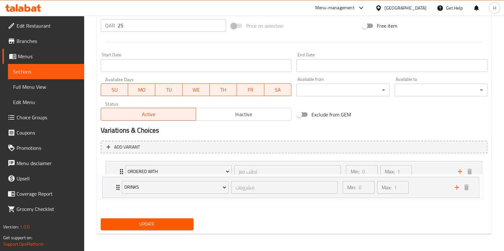
drag, startPoint x: 121, startPoint y: 172, endPoint x: 118, endPoint y: 191, distance: 19.6
click at [118, 191] on div "Drinks مشروبات ​ Min: 0 ​ Max: 1 ​ Orange Juice (ID: 2319503874) 15 QAR Name (E…" at bounding box center [294, 185] width 387 height 52
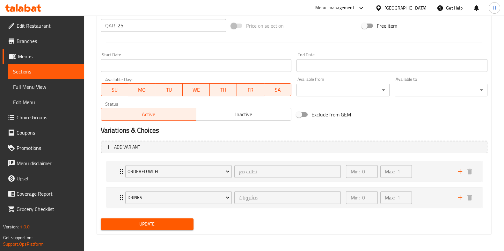
scroll to position [85, 0]
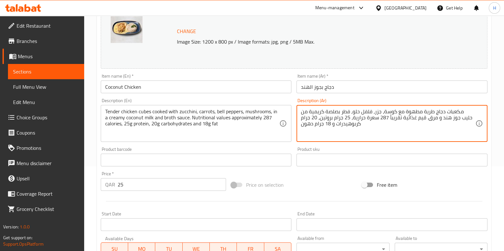
click at [425, 118] on textarea "مكعبات دجاج طرية مطهوة مع كوسة، جزر، فلفل حلو، فطر بصلصة كريمية من حليب جوز هند…" at bounding box center [388, 124] width 174 height 30
click at [427, 118] on textarea "مكعبات دجاج طرية مطهوة مع كوسة، جزر، فلفل حلو، فطر بصلصة كريمية من حليب جوز هند…" at bounding box center [388, 124] width 174 height 30
click at [426, 119] on textarea "مكعبات دجاج طرية مطهوة مع كوسة، جزر، فلفل حلو، فطر بصلصة كريمية من حليب جوز هند…" at bounding box center [388, 124] width 174 height 30
drag, startPoint x: 351, startPoint y: 118, endPoint x: 356, endPoint y: 116, distance: 5.7
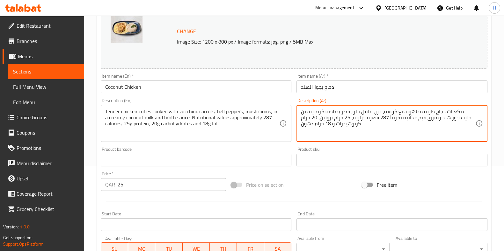
click at [352, 119] on textarea "مكعبات دجاج طرية مطهوة مع كوسة، جزر، فلفل حلو، فطر بصلصة كريمية من حليب جوز هند…" at bounding box center [388, 124] width 174 height 30
drag, startPoint x: 319, startPoint y: 119, endPoint x: 320, endPoint y: 127, distance: 8.4
click at [318, 119] on textarea "مكعبات دجاج طرية مطهوة مع كوسة، جزر، فلفل حلو، فطر بصلصة كريمية من حليب جوز هند…" at bounding box center [388, 124] width 174 height 30
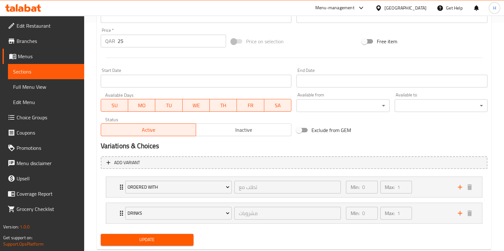
scroll to position [244, 0]
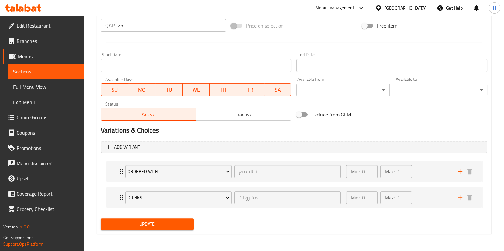
type textarea "مكعبات دجاج طرية مطهوة مع كوسة، جزر، فلفل حلو، فطر بصلصة كريمية من حليب جوز هند…"
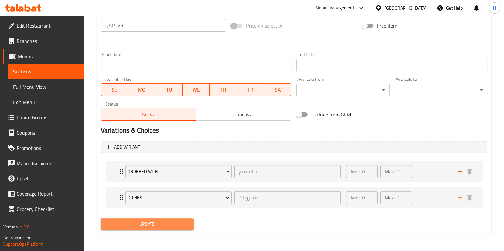
click at [157, 225] on span "Update" at bounding box center [147, 225] width 83 height 8
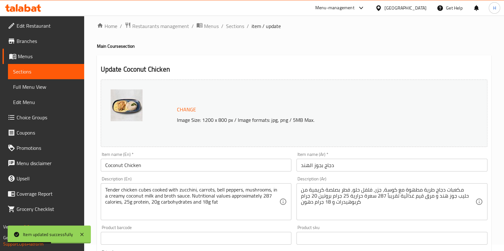
scroll to position [5, 0]
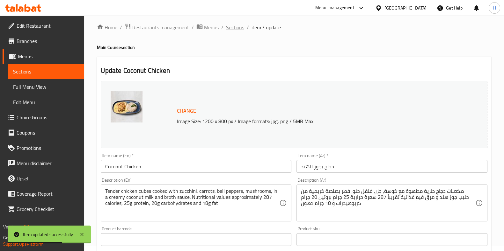
click at [227, 28] on span "Sections" at bounding box center [235, 28] width 18 height 8
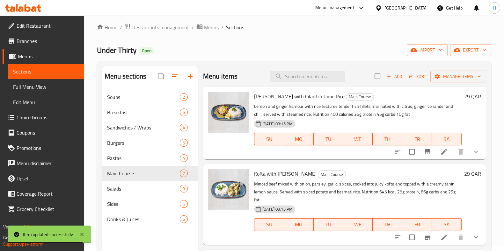
click at [443, 152] on li at bounding box center [444, 151] width 18 height 11
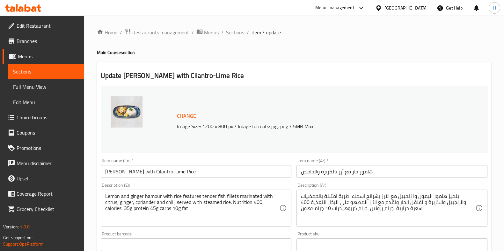
click at [238, 34] on span "Sections" at bounding box center [235, 33] width 18 height 8
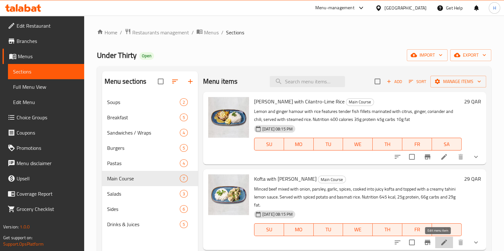
click at [440, 241] on icon at bounding box center [444, 243] width 8 height 8
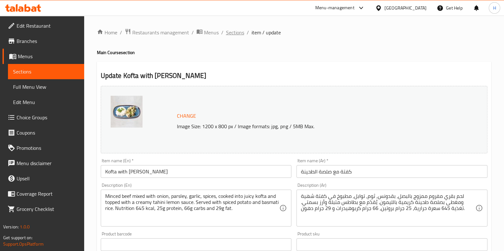
click at [237, 34] on span "Sections" at bounding box center [235, 33] width 18 height 8
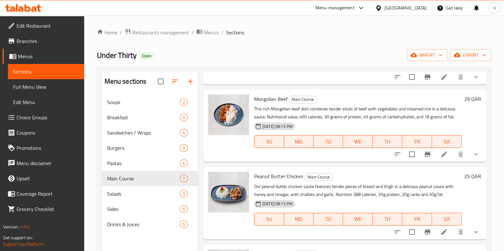
scroll to position [199, 0]
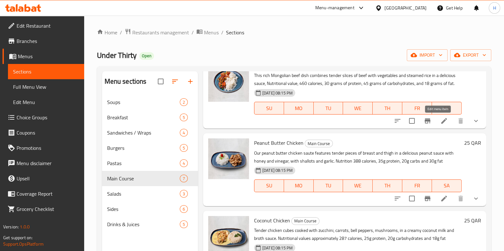
click at [441, 121] on icon at bounding box center [444, 121] width 6 height 6
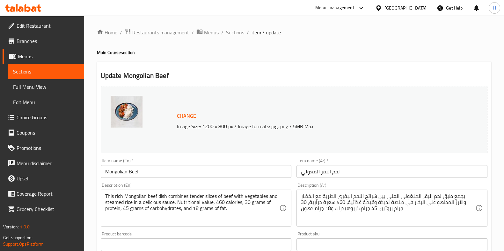
drag, startPoint x: 234, startPoint y: 35, endPoint x: 231, endPoint y: 38, distance: 4.5
click at [234, 35] on span "Sections" at bounding box center [235, 33] width 18 height 8
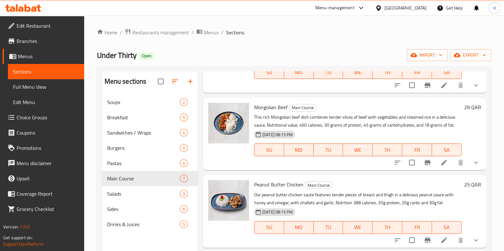
scroll to position [159, 0]
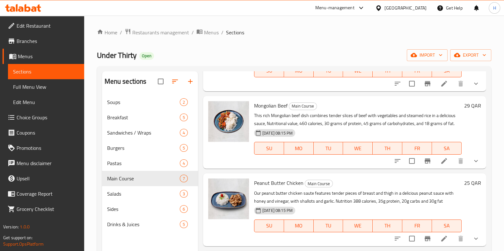
click at [441, 159] on icon at bounding box center [444, 161] width 6 height 6
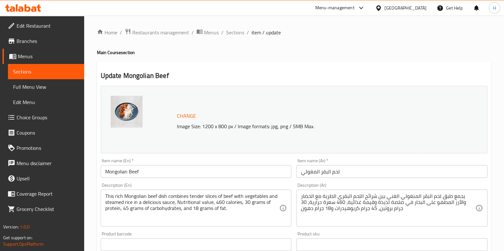
drag, startPoint x: 236, startPoint y: 33, endPoint x: 290, endPoint y: 47, distance: 56.6
click at [235, 33] on span "Sections" at bounding box center [235, 33] width 18 height 8
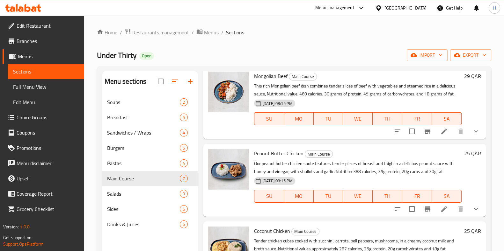
scroll to position [199, 0]
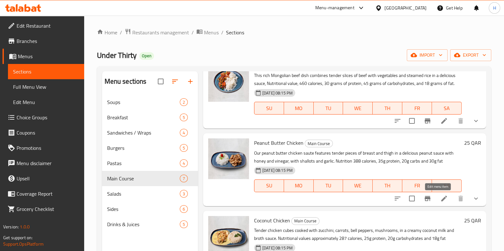
click at [441, 199] on icon at bounding box center [444, 199] width 6 height 6
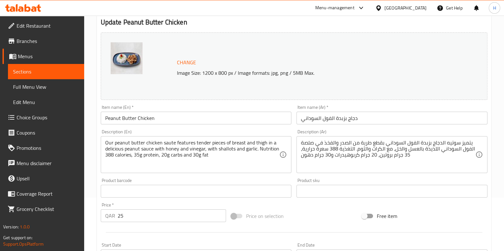
scroll to position [45, 0]
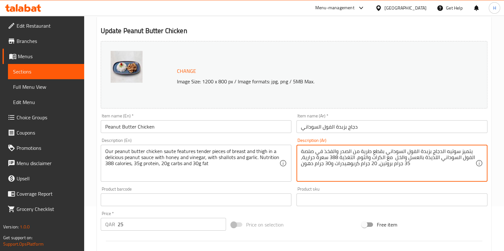
click at [357, 159] on textarea "يتميز سوتيه الدجاج بزبدة الفول السوداني بقطع طرية من الصدر والفخذ في صلصة الفول…" at bounding box center [388, 164] width 174 height 30
click at [356, 159] on textarea "يتميز سوتيه الدجاج بزبدة الفول السوداني بقطع طرية من الصدر والفخذ في صلصة الفول…" at bounding box center [388, 164] width 174 height 30
click at [355, 158] on textarea "يتميز سوتيه الدجاج بزبدة الفول السوداني بقطع طرية من الصدر والفخذ في صلصة الفول…" at bounding box center [388, 164] width 174 height 30
click at [300, 158] on div "يتميز سوتيه الدجاج بزبدة الفول السوداني بقطع طرية من الصدر والفخذ في صلصة الفول…" at bounding box center [391, 163] width 191 height 37
click at [377, 163] on textarea "يتميز سوتيه الدجاج بزبدة الفول السوداني بقطع طرية من الصدر والفخذ في صلصة الفول…" at bounding box center [388, 164] width 174 height 30
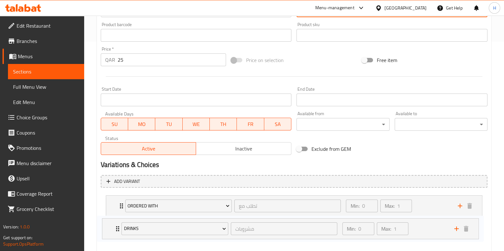
scroll to position [215, 0]
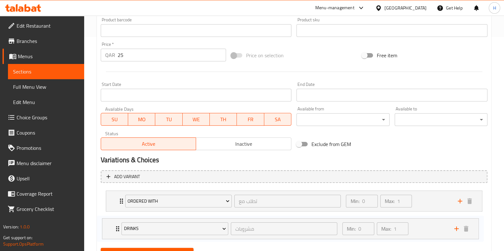
drag, startPoint x: 121, startPoint y: 210, endPoint x: 116, endPoint y: 221, distance: 12.4
click at [116, 223] on div "Drinks مشروبات ​ Min: 0 ​ Max: 1 ​ Orange Juice (ID: 2319503874) 15 QAR Name (E…" at bounding box center [294, 214] width 387 height 52
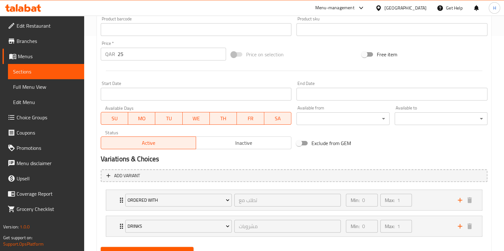
scroll to position [244, 0]
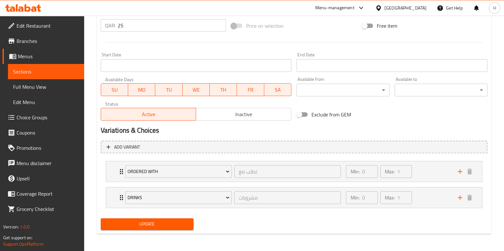
type textarea "يتميز سوتيه الدجاج بزبدة الفول السوداني بقطع طرية من الصدر والفخذ في صلصة الفول…"
click at [138, 225] on span "Update" at bounding box center [147, 225] width 83 height 8
